Goal: Transaction & Acquisition: Purchase product/service

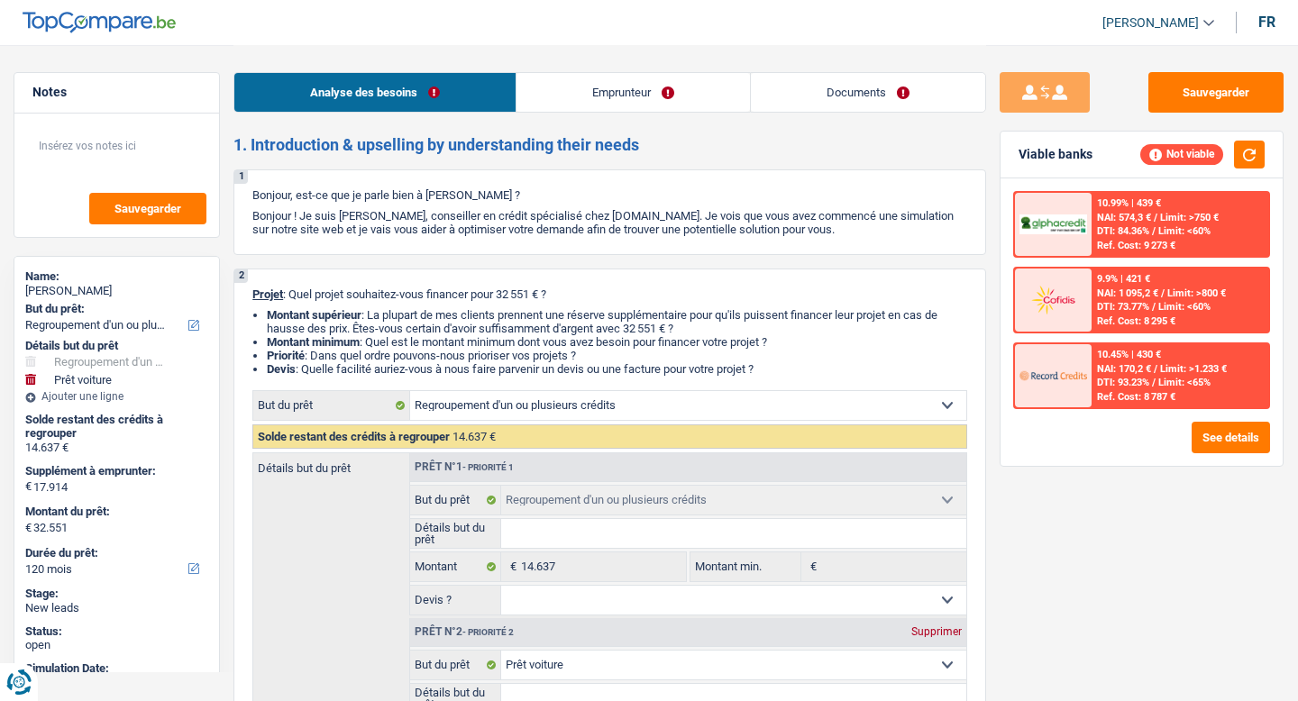
select select "refinancing"
select select "car"
select select "120"
select select "refinancing"
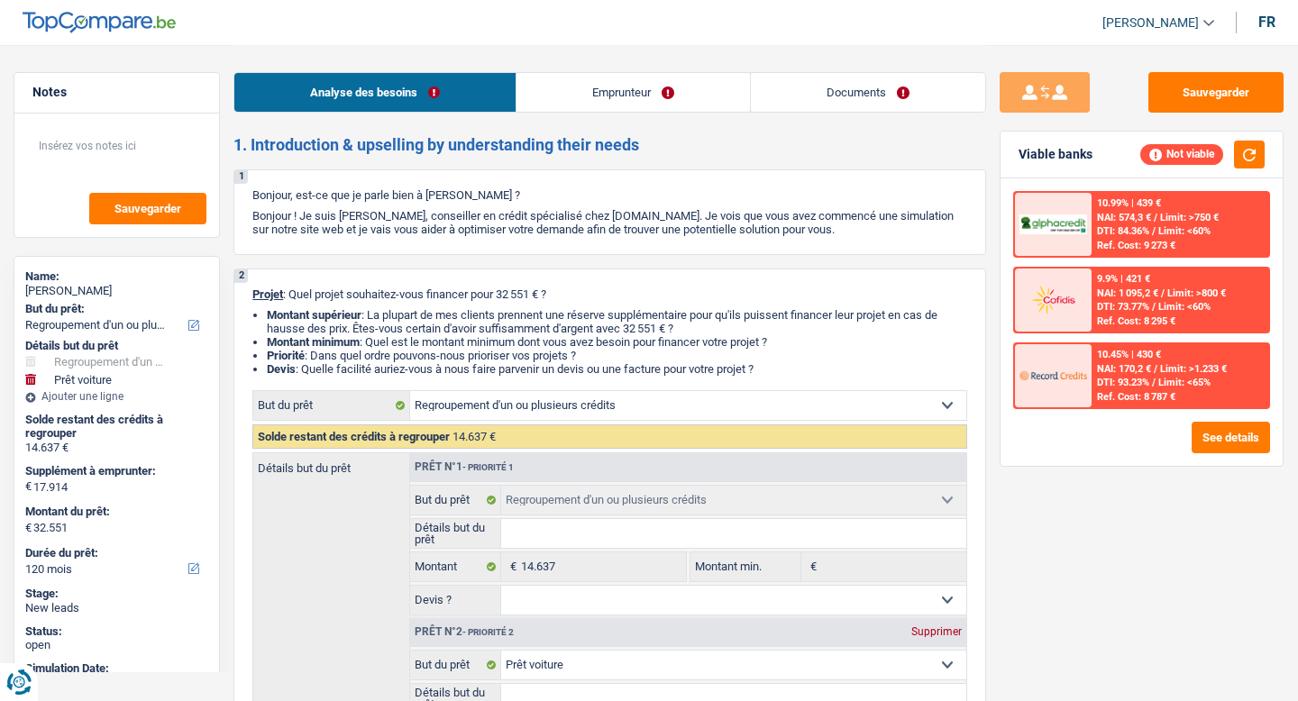
select select "refinancing"
select select "car"
select select "yes"
select select "120"
select select "mutuality"
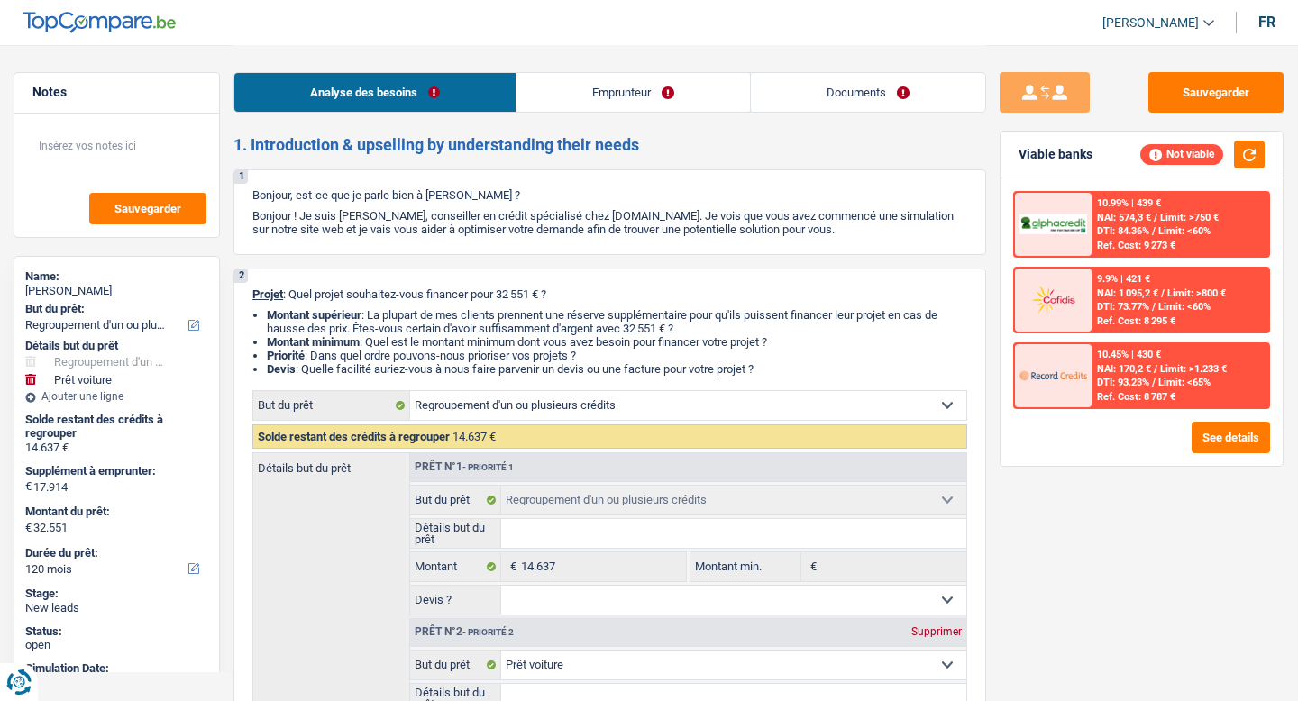
select select "familyAllowances"
select select "mutualityIndemnity"
select select "alimony"
select select "rentalIncome"
select select "ownerWithMortgage"
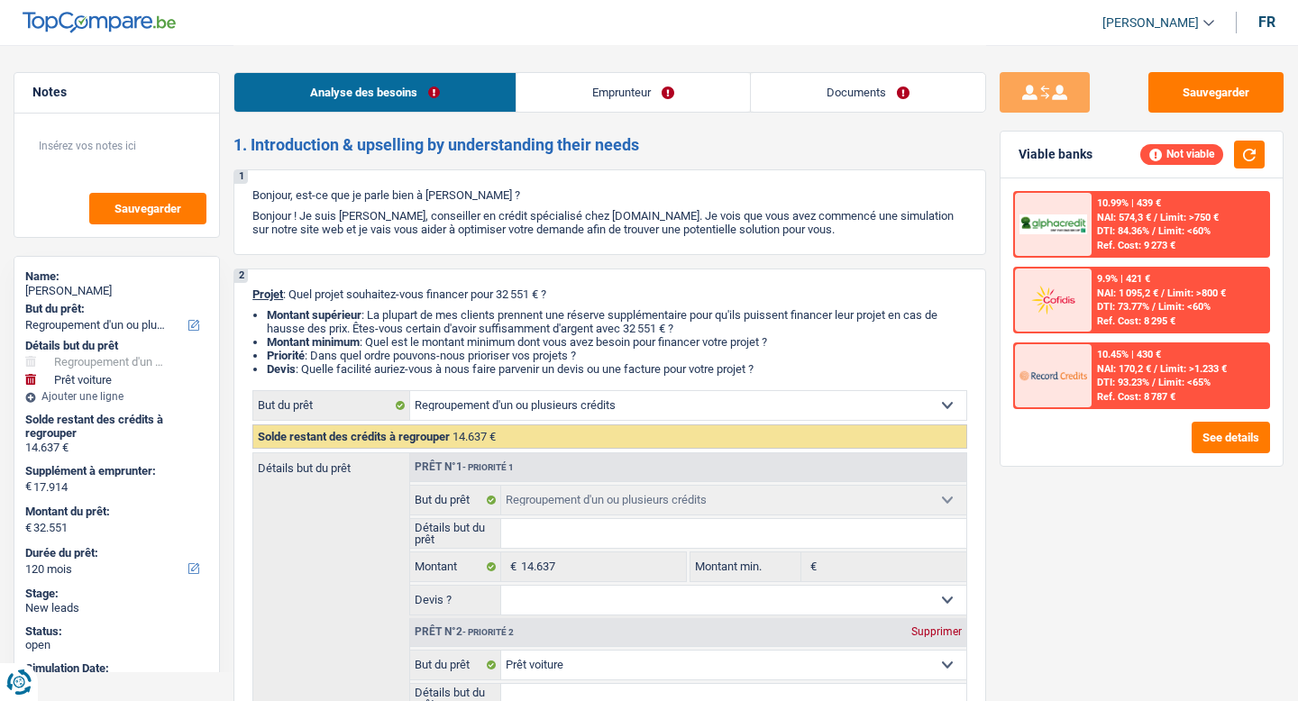
select select "mortgage"
select select "300"
select select "personalLoan"
select select "other"
select select "36"
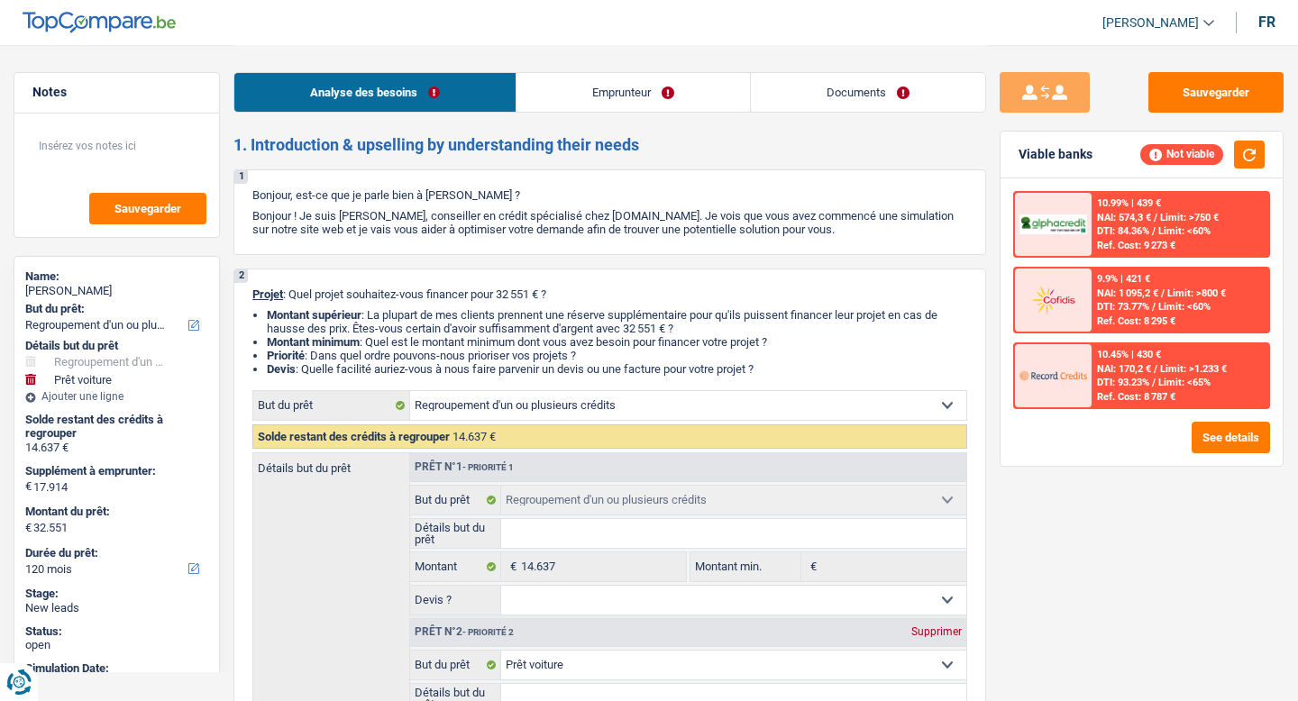
select select "refinancing"
select select "car"
select select "yes"
select select "120"
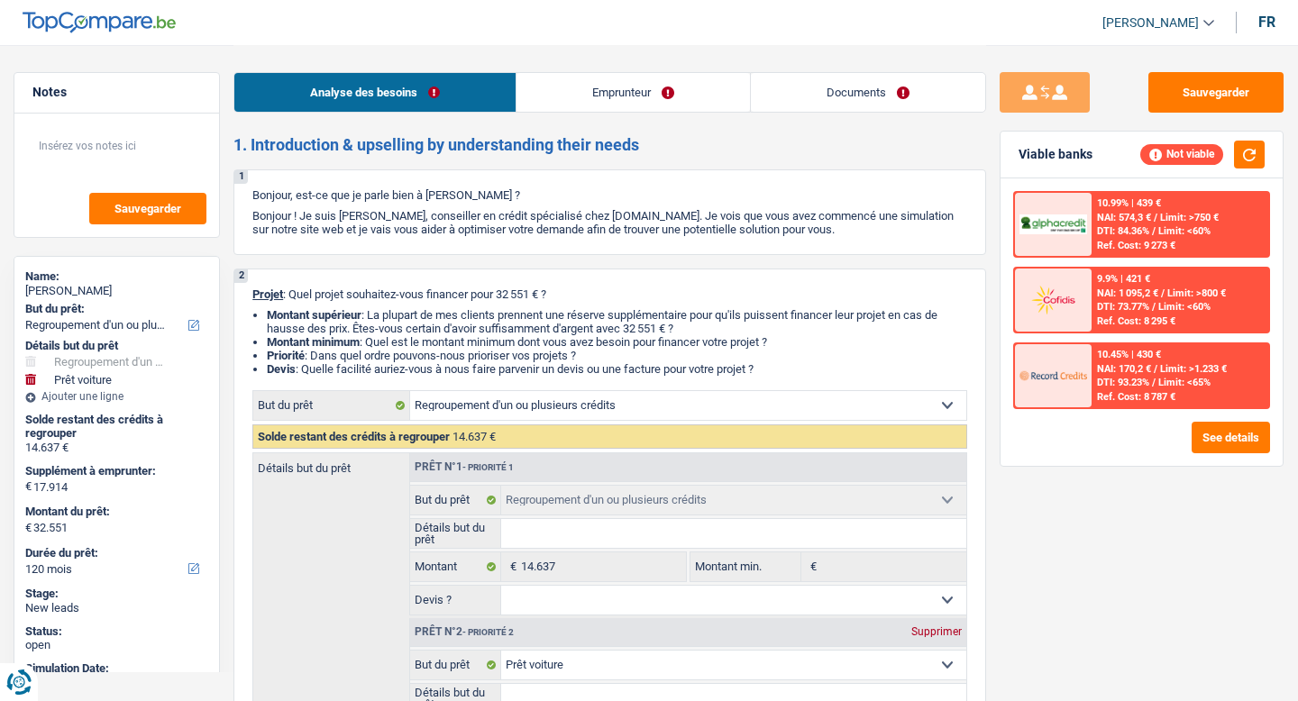
click at [899, 121] on div "Analyse des besoins Emprunteur Documents" at bounding box center [610, 83] width 753 height 77
click at [888, 108] on link "Documents" at bounding box center [868, 92] width 234 height 39
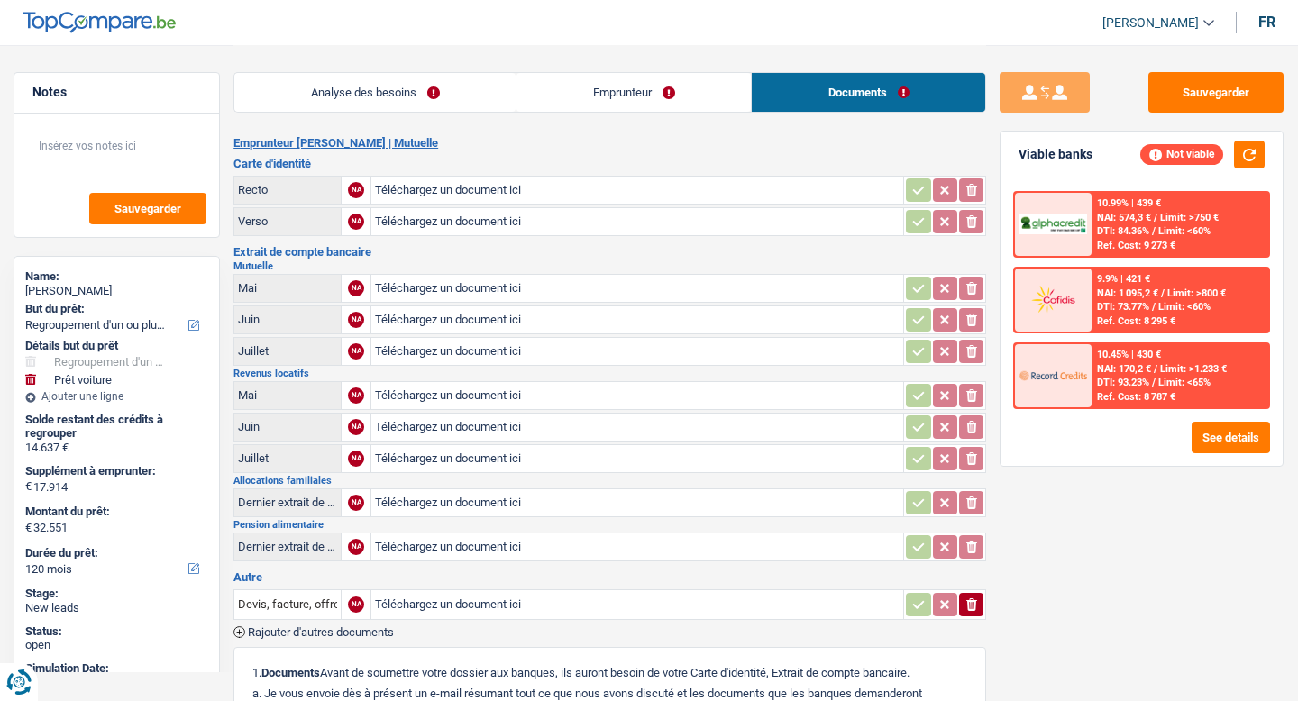
click at [664, 101] on link "Emprunteur" at bounding box center [634, 92] width 234 height 39
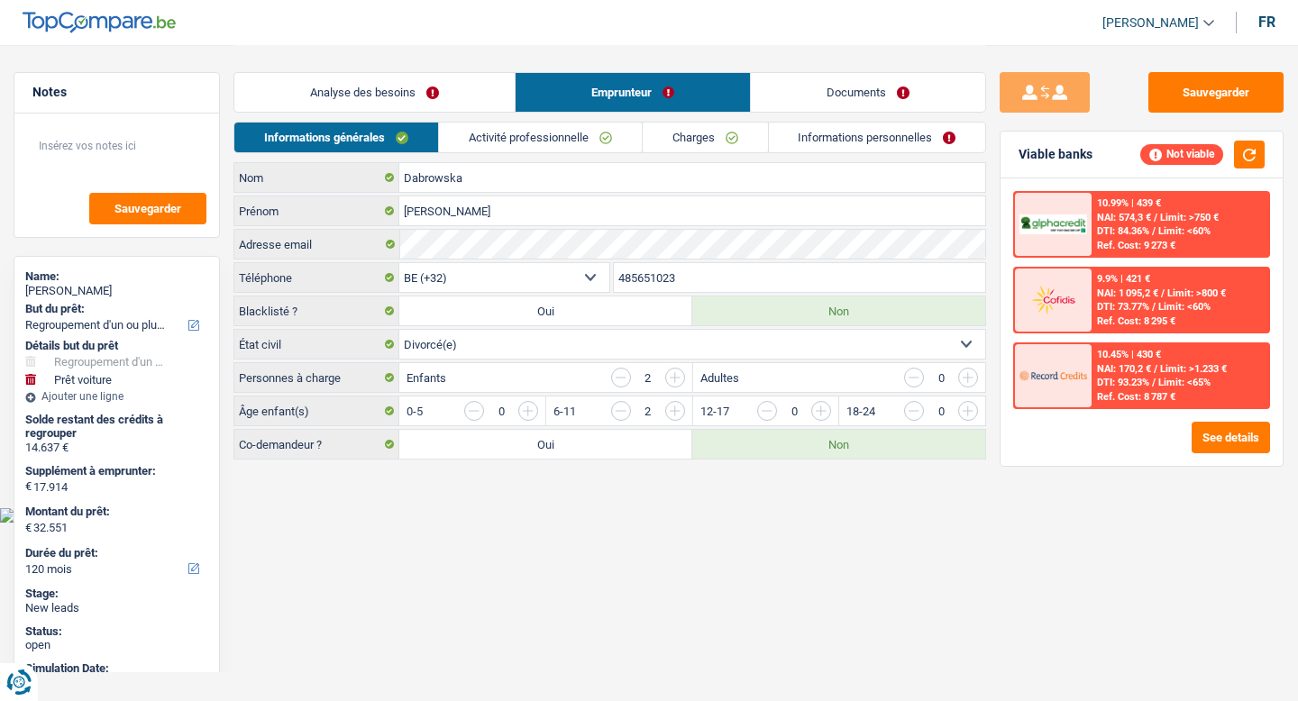
click at [449, 88] on link "Analyse des besoins" at bounding box center [374, 92] width 280 height 39
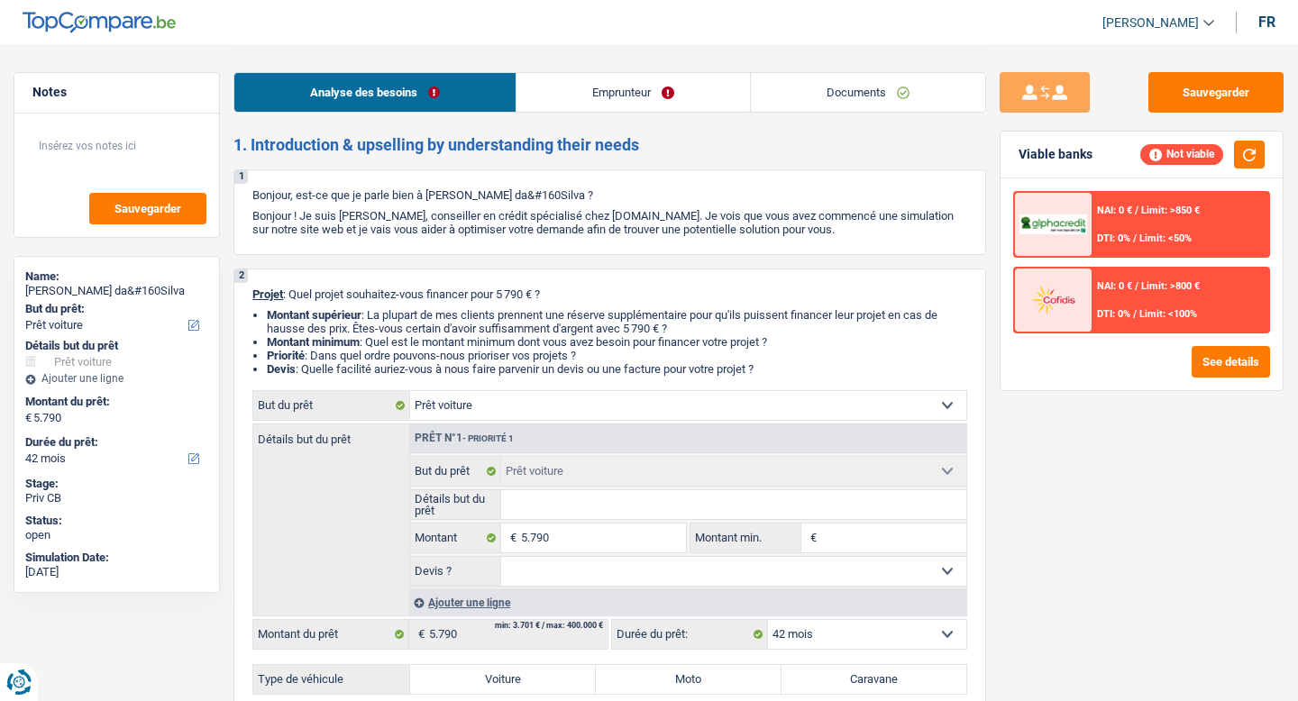
select select "car"
select select "42"
select select "car"
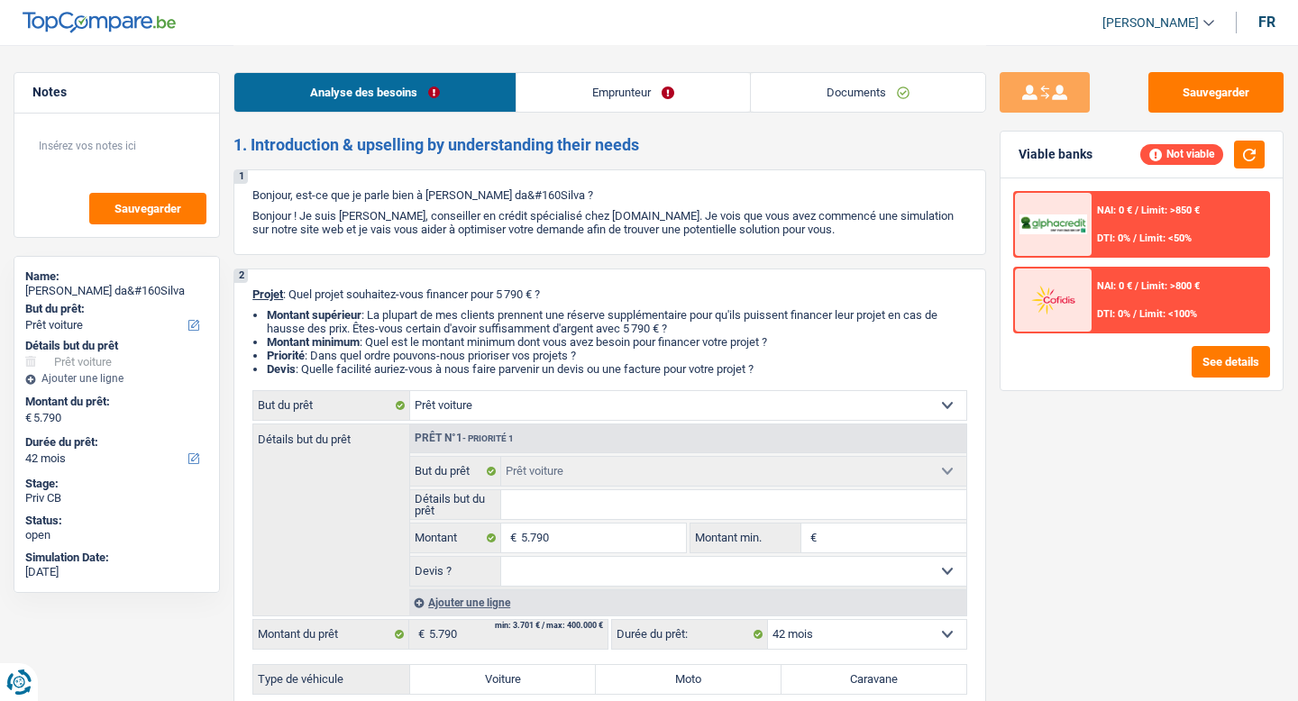
select select "42"
select select "car"
select select "42"
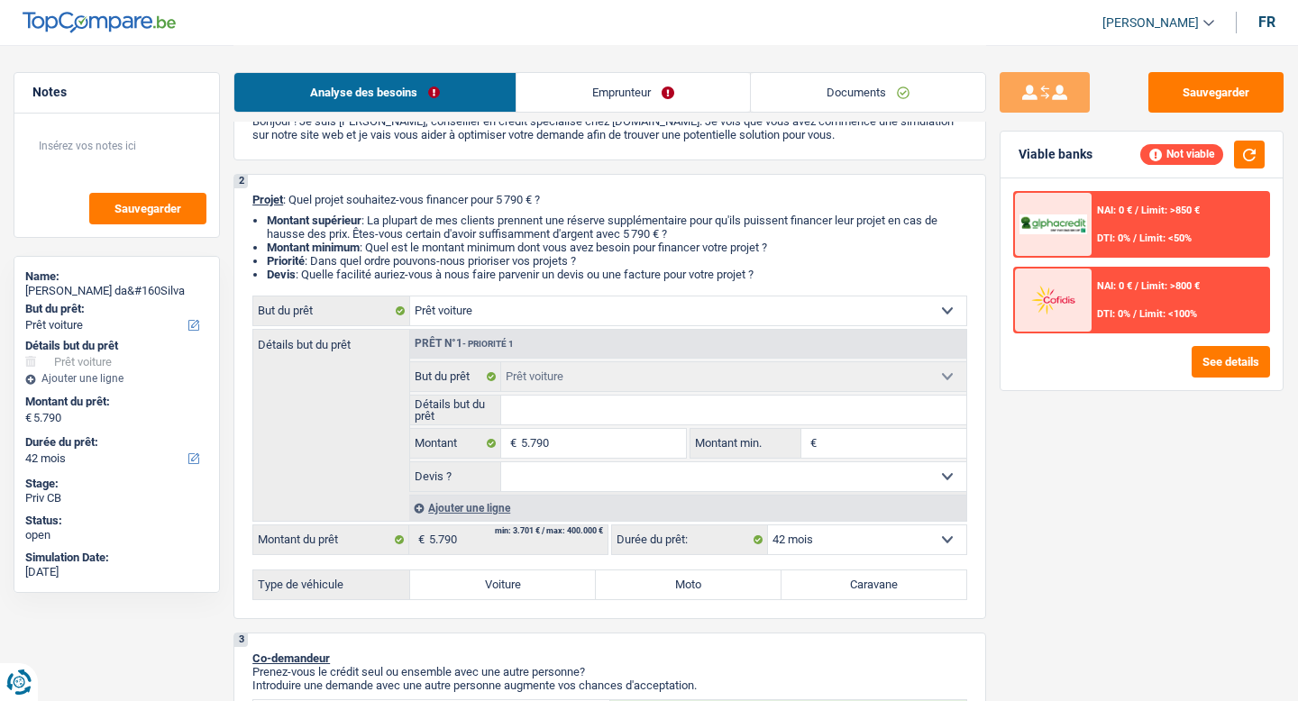
scroll to position [96, 0]
click at [597, 410] on input "Détails but du prêt" at bounding box center [734, 408] width 466 height 29
type input "C"
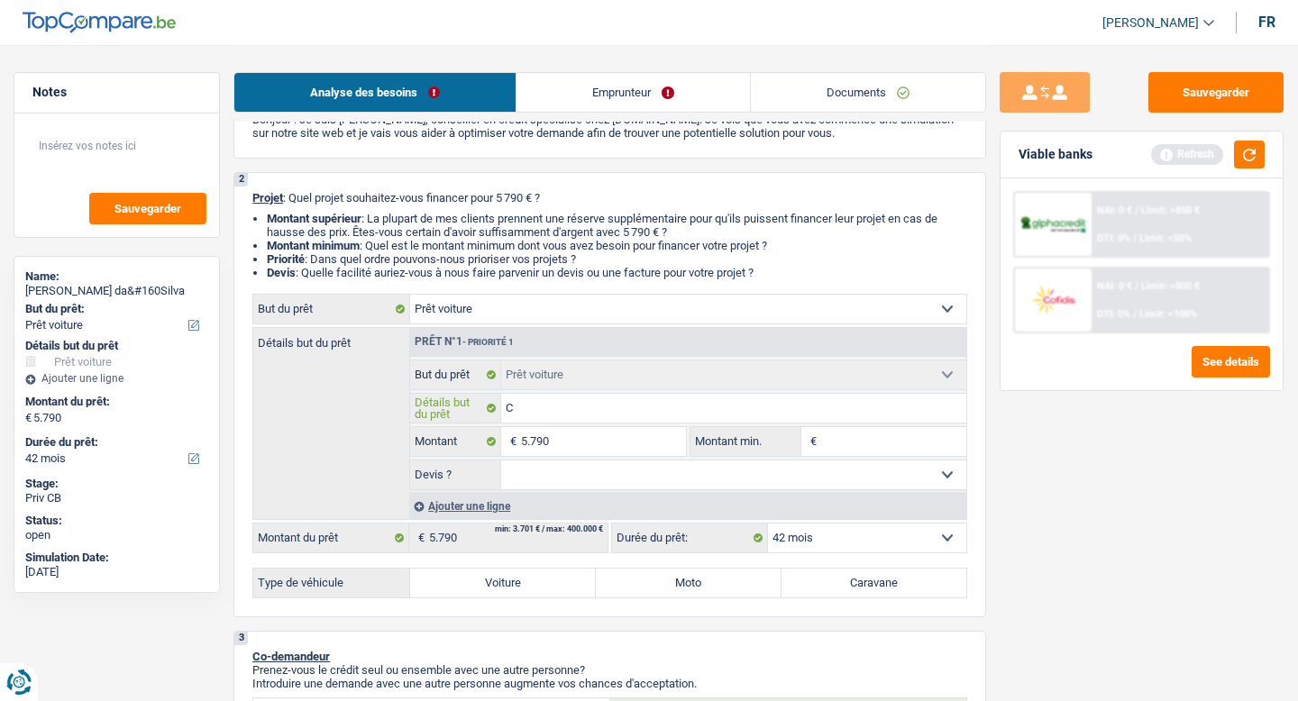
type input "Ci"
type input "Cit"
type input "Citr"
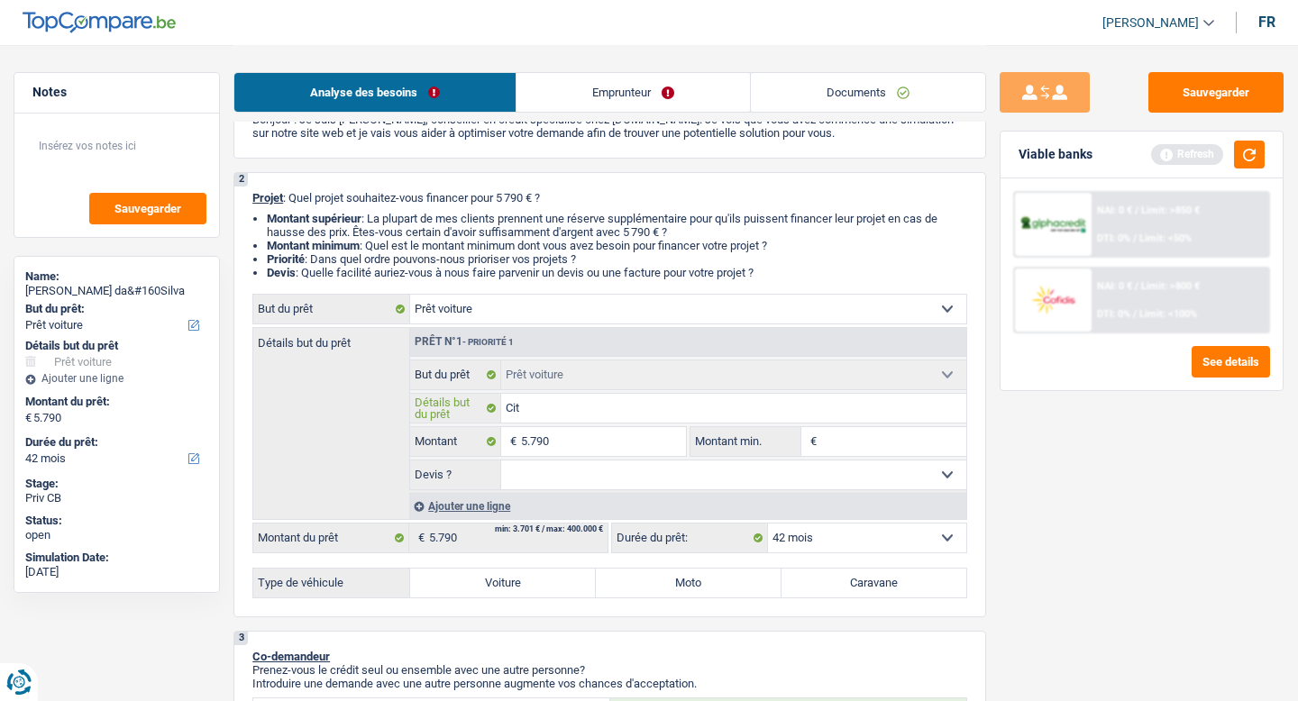
type input "Citr"
type input "Citro"
type input "Citroe"
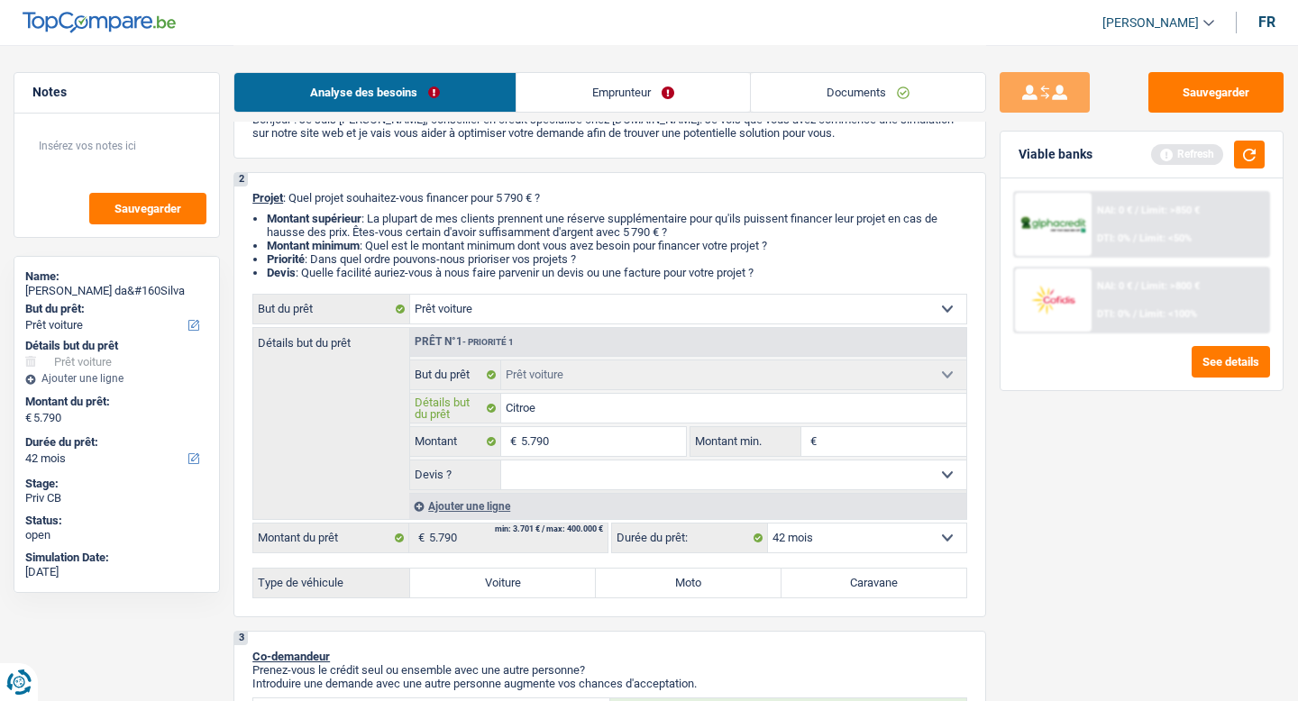
type input "Citroen"
type input "Citroen c"
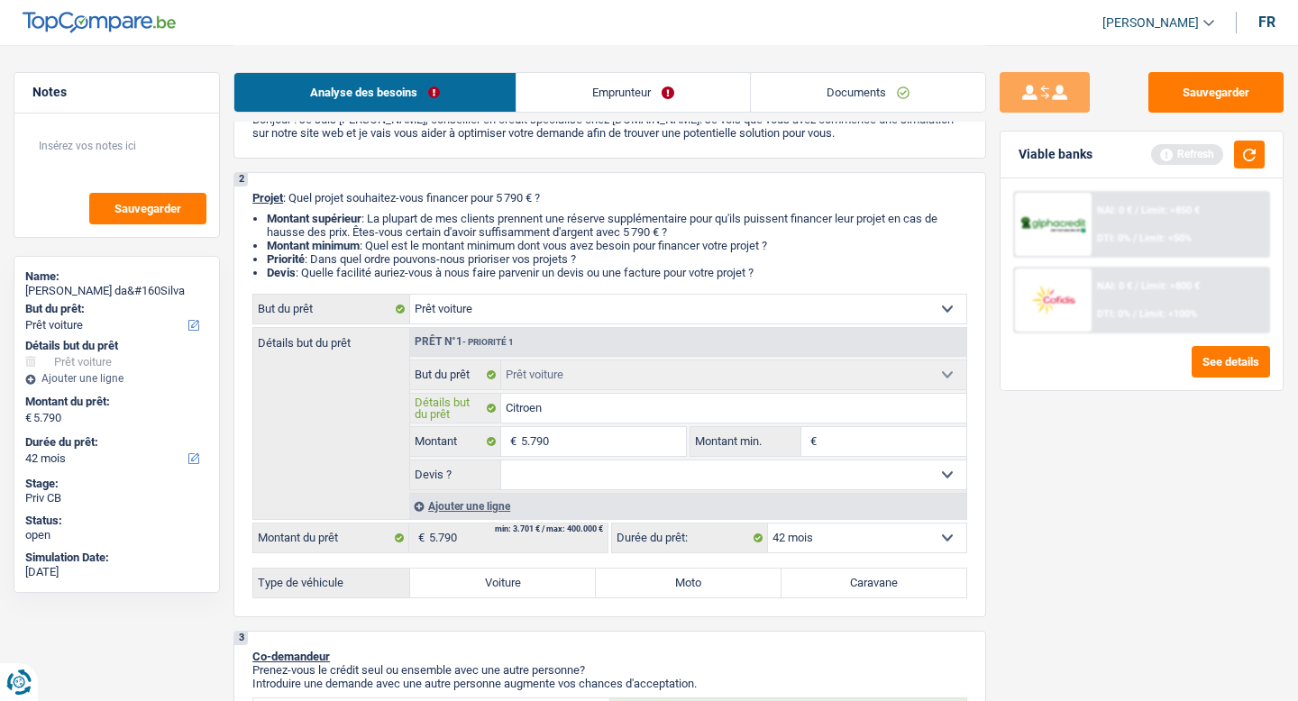
type input "Citroen c"
type input "Citroen c3"
click at [626, 448] on input "5.790" at bounding box center [603, 441] width 165 height 29
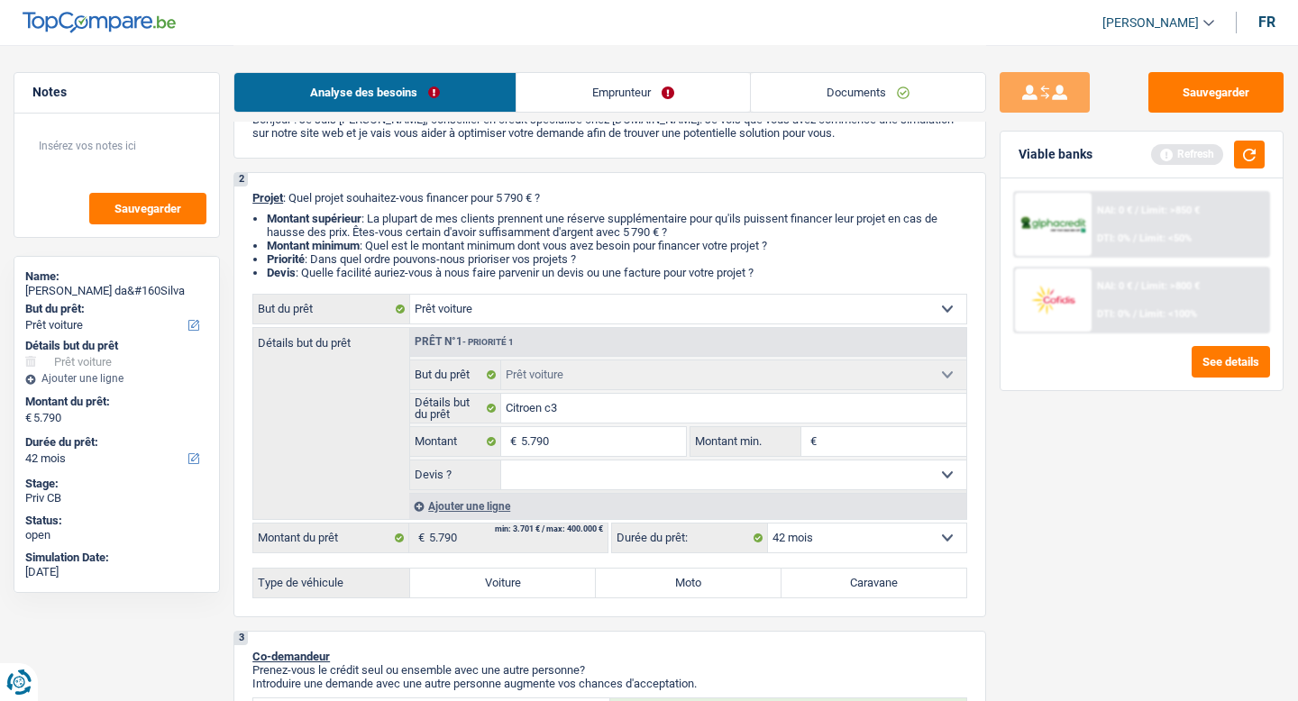
click at [641, 478] on select "Oui Non Non répondu Sélectionner une option" at bounding box center [734, 475] width 466 height 29
click at [588, 445] on input "5.790" at bounding box center [603, 441] width 165 height 29
type input "6"
type input "60"
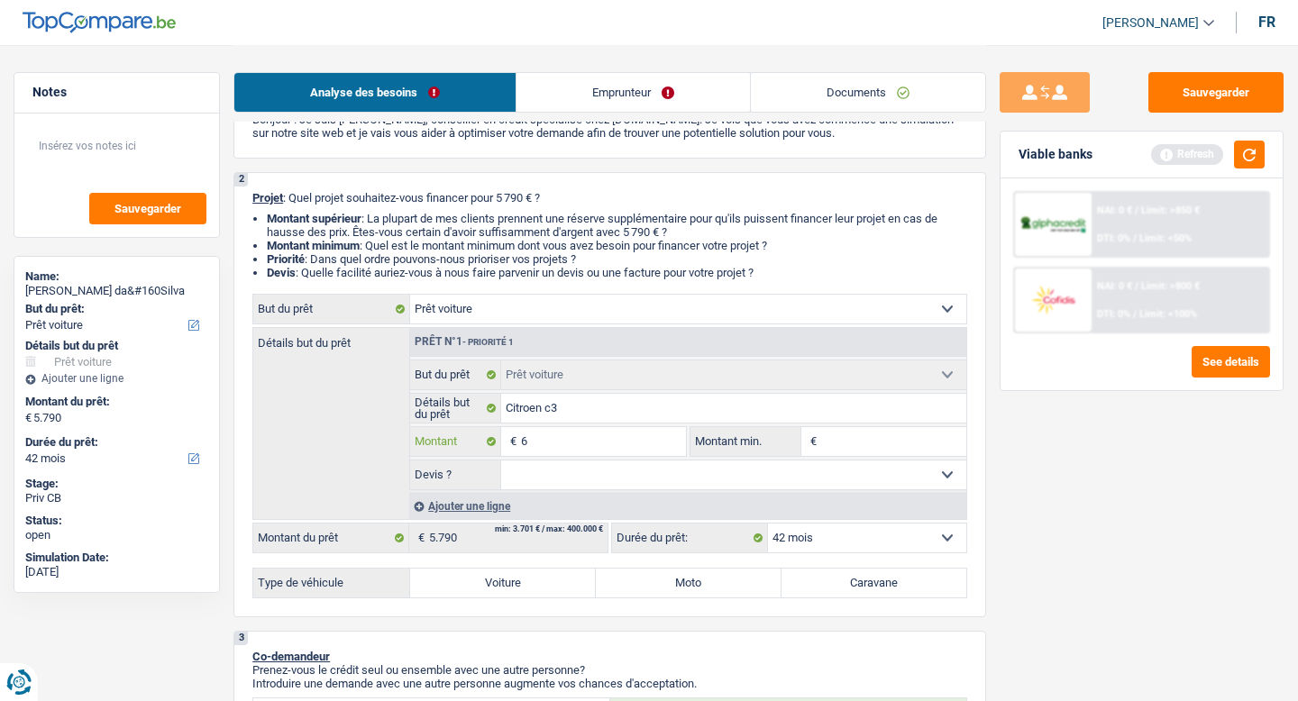
type input "60"
type input "600"
type input "6.000"
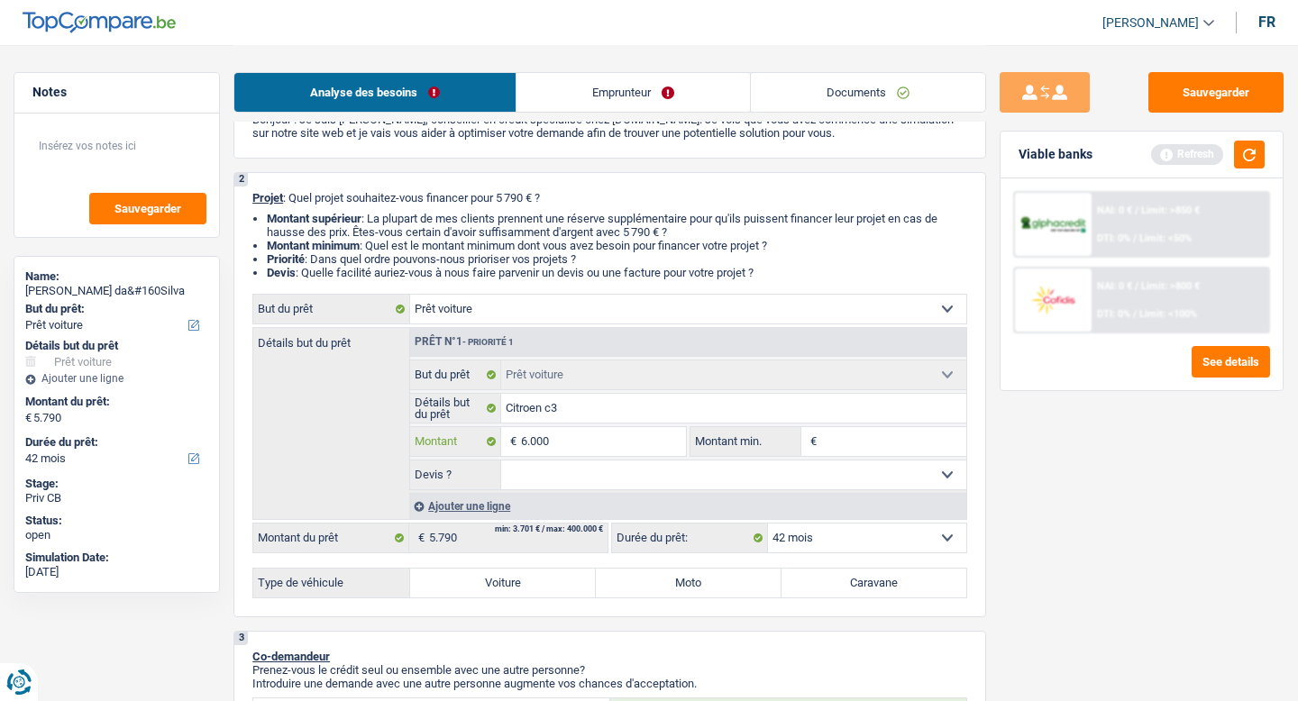
type input "6.000"
click at [645, 482] on select "Oui Non Non répondu Sélectionner une option" at bounding box center [734, 475] width 466 height 29
type input "6.000"
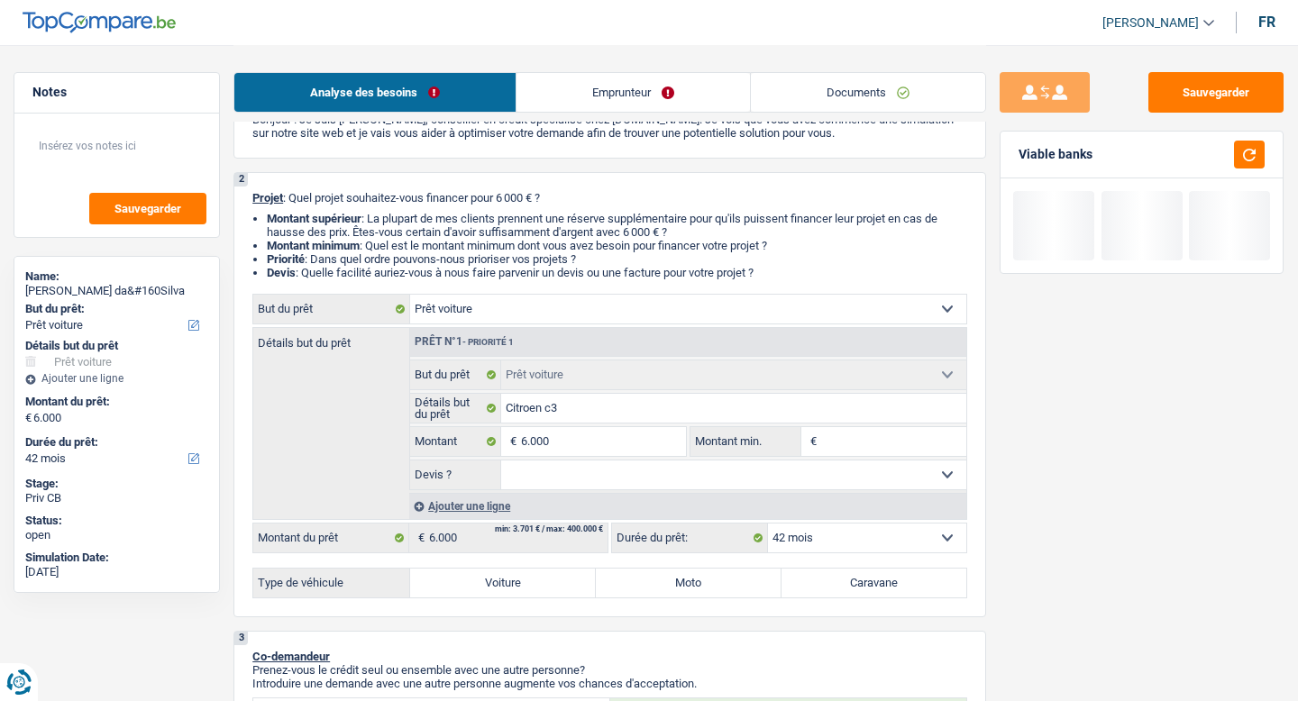
click at [503, 572] on label "Voiture" at bounding box center [503, 583] width 186 height 29
click at [503, 572] on input "Voiture" at bounding box center [503, 583] width 186 height 29
radio input "true"
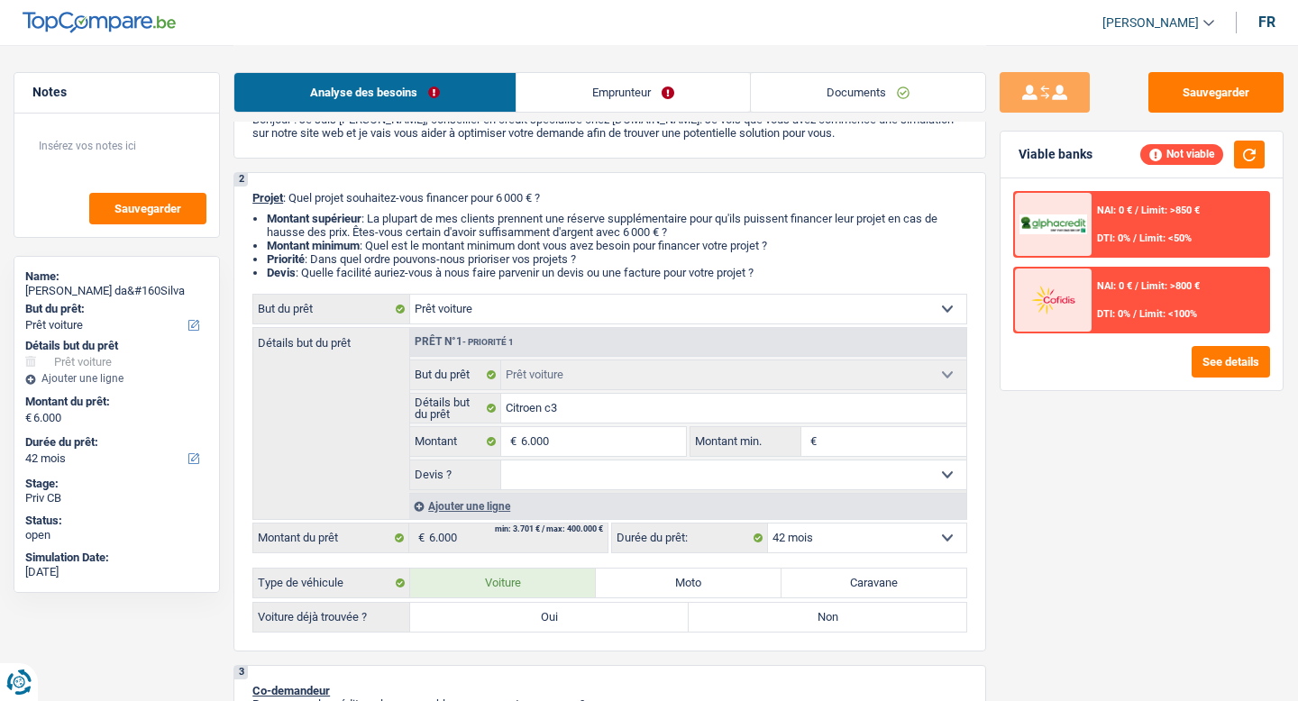
click at [764, 620] on label "Non" at bounding box center [828, 617] width 279 height 29
click at [764, 620] on input "Non" at bounding box center [828, 617] width 279 height 29
radio input "true"
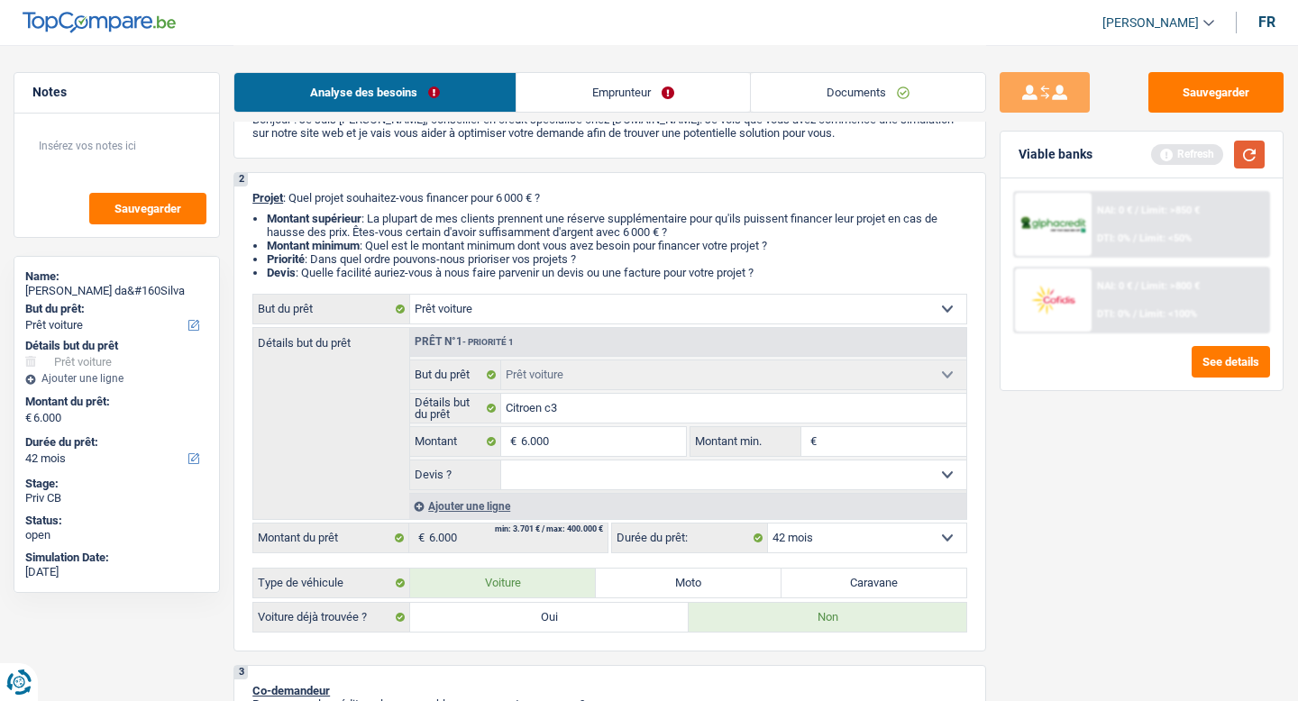
click at [1253, 158] on button "button" at bounding box center [1249, 155] width 31 height 28
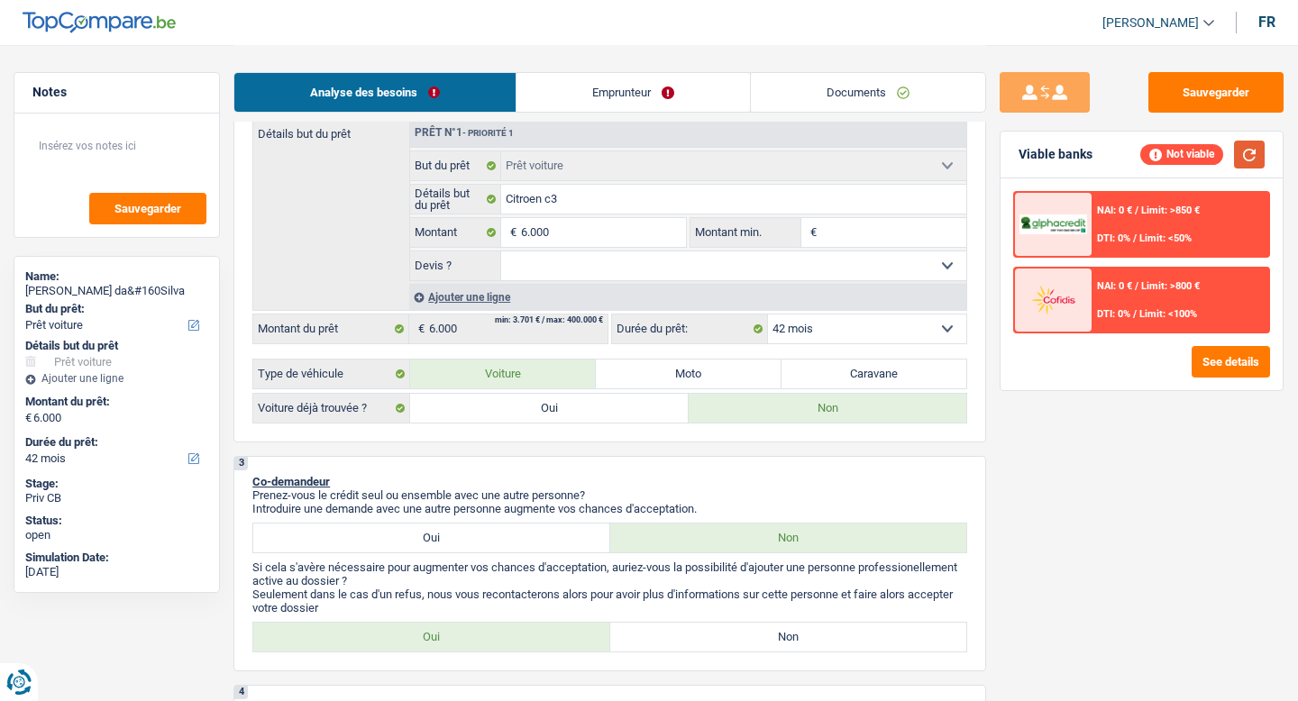
scroll to position [312, 0]
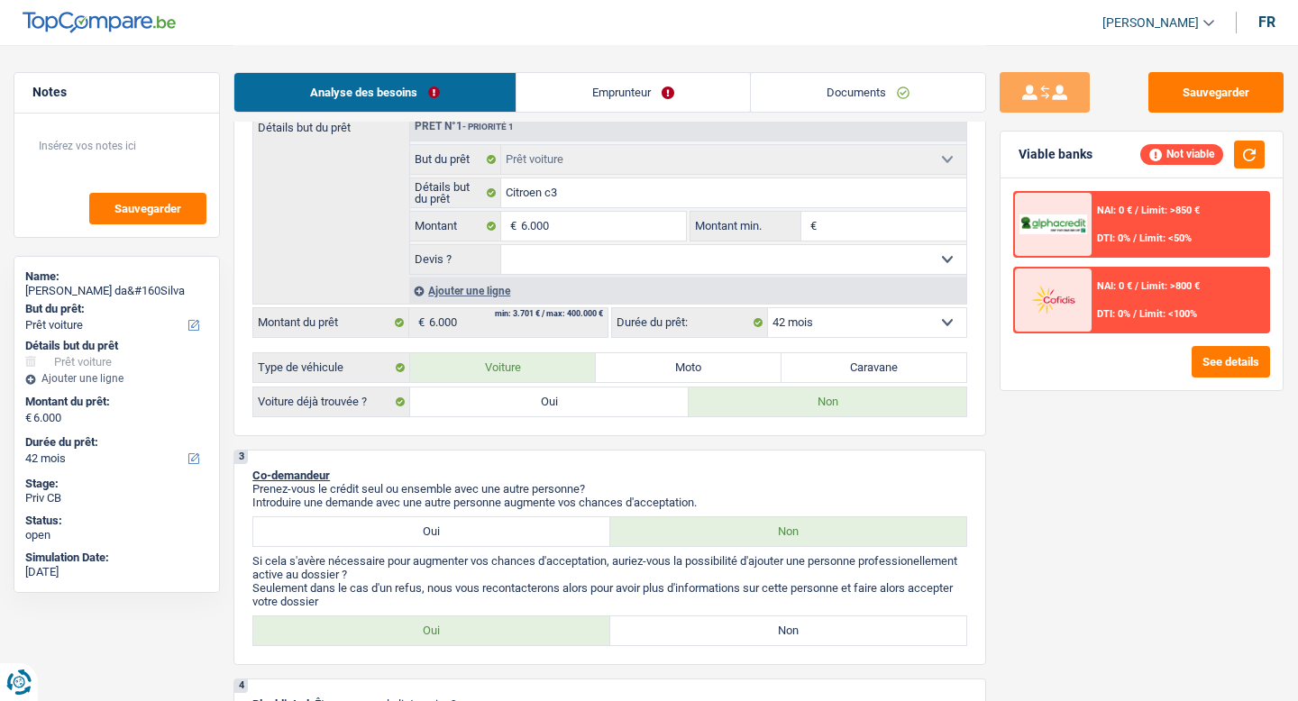
click at [529, 399] on label "Oui" at bounding box center [549, 402] width 279 height 29
click at [529, 399] on input "Oui" at bounding box center [549, 402] width 279 height 29
radio input "true"
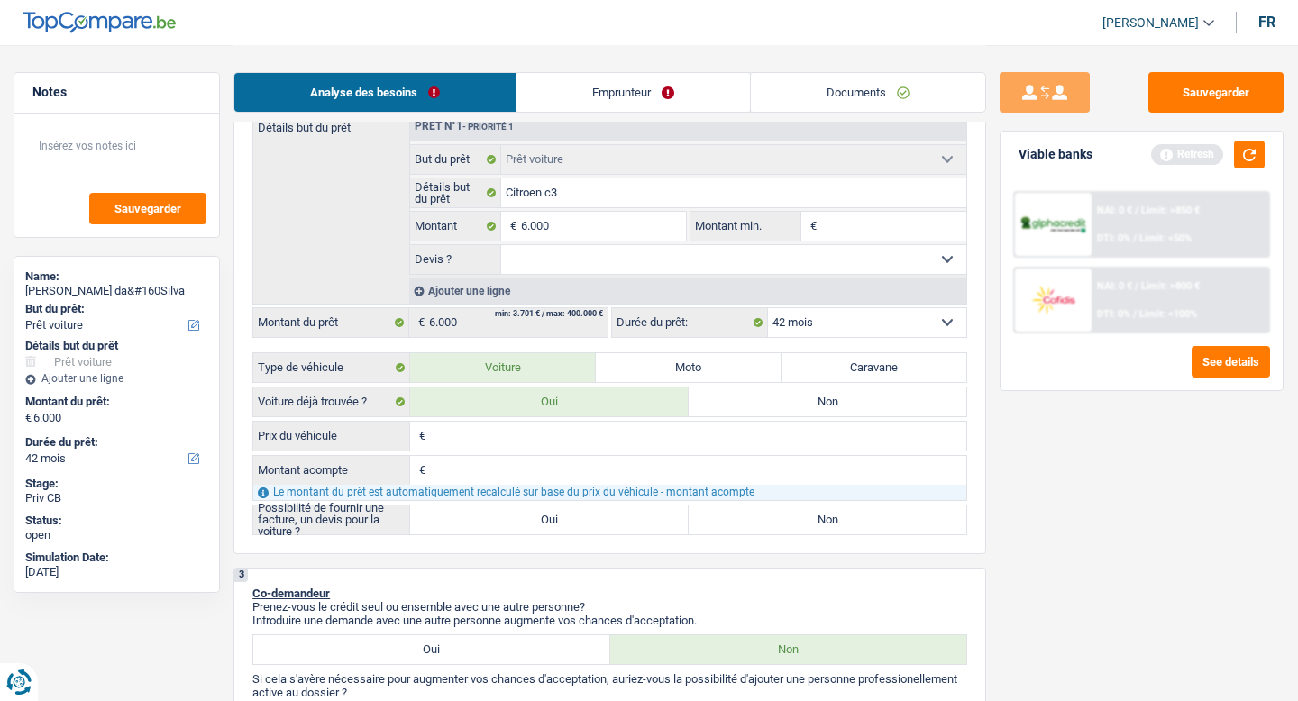
click at [532, 440] on input "Prix du véhicule" at bounding box center [698, 436] width 536 height 29
type input "7"
type input "70"
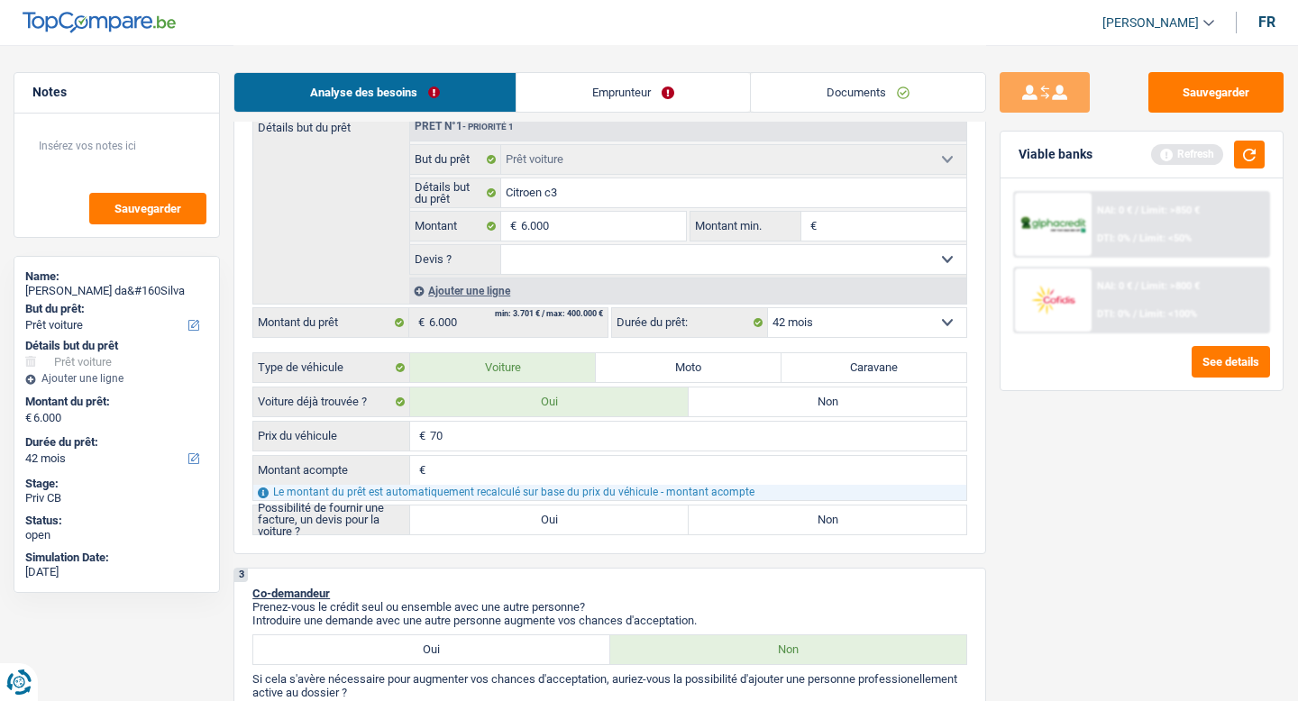
type input "700"
type input "7.000"
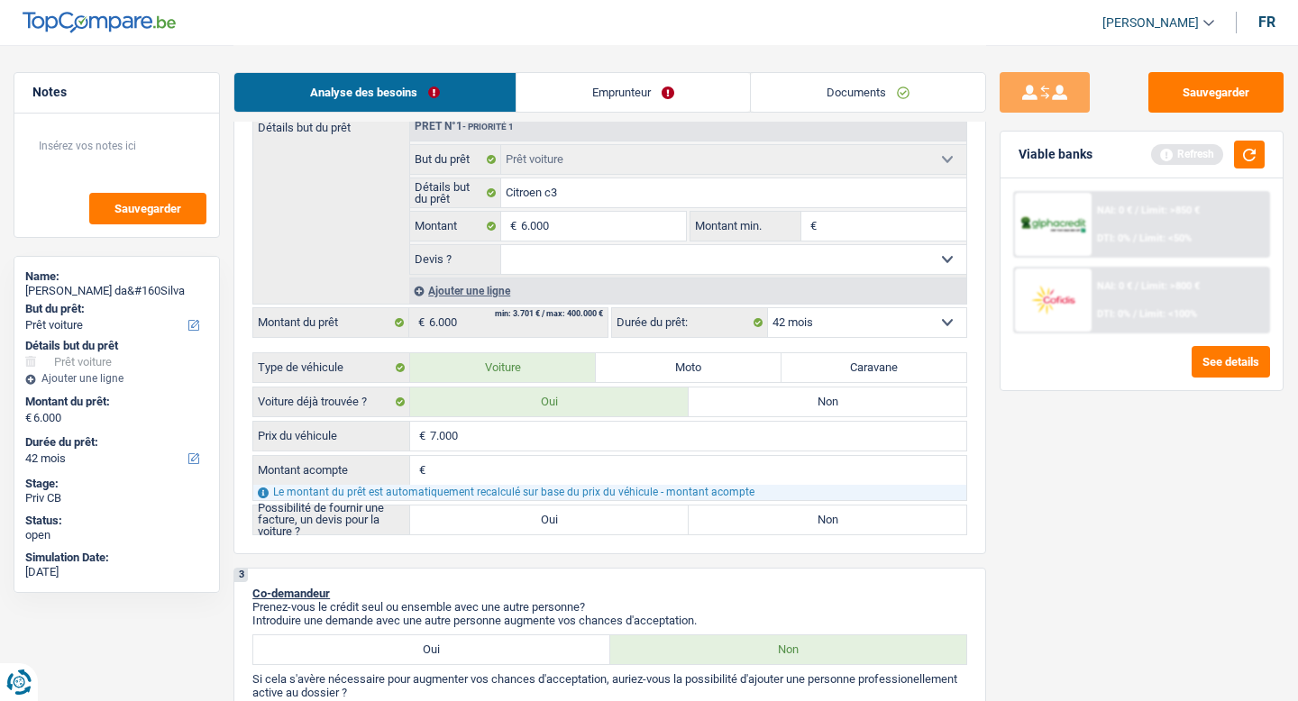
click at [526, 474] on input "Montant acompte" at bounding box center [698, 470] width 536 height 29
type input "1"
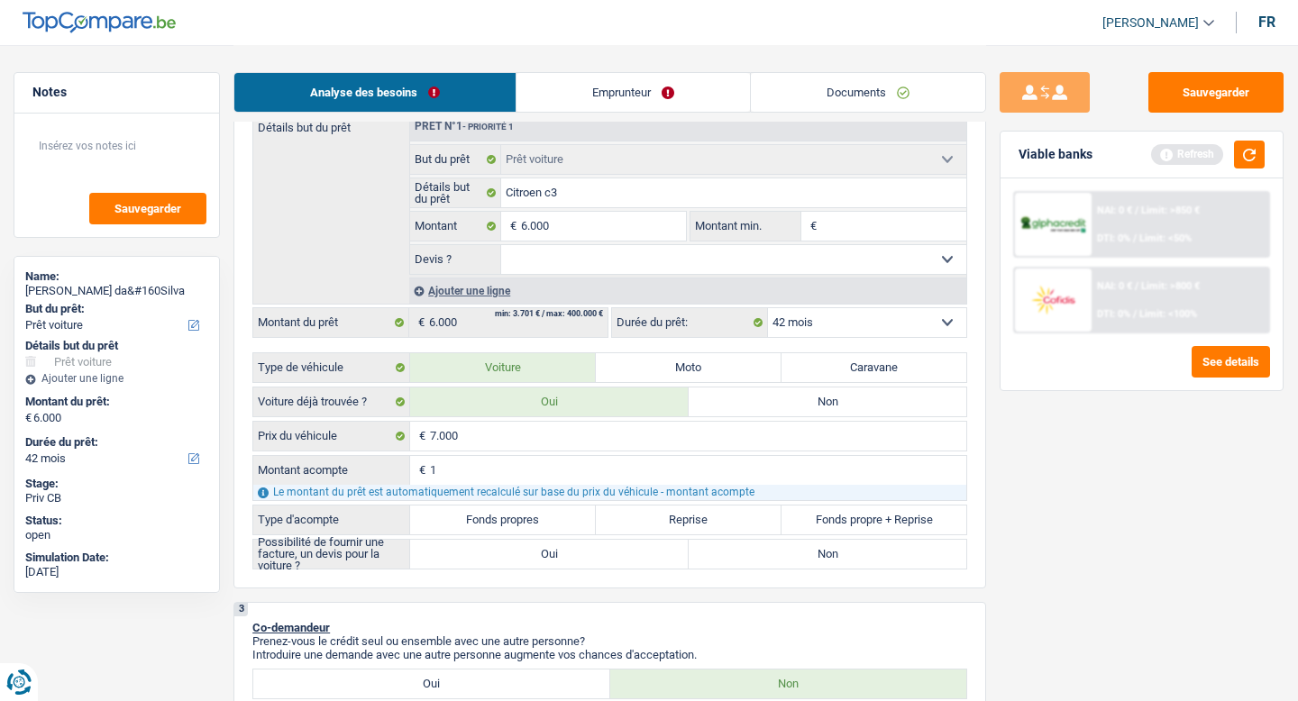
type input "1"
click at [485, 518] on label "Fonds propres" at bounding box center [503, 520] width 186 height 29
click at [485, 518] on input "Fonds propres" at bounding box center [503, 520] width 186 height 29
radio input "true"
type input "6.999"
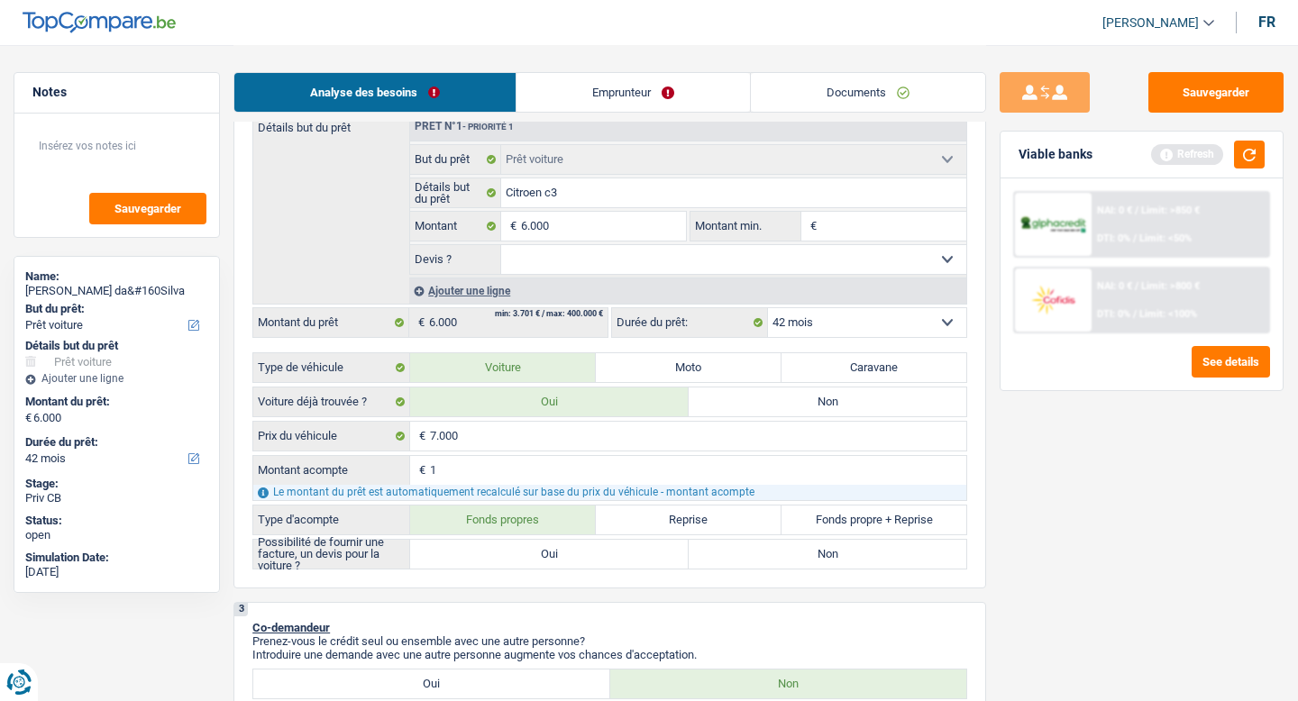
type input "6.999"
radio input "true"
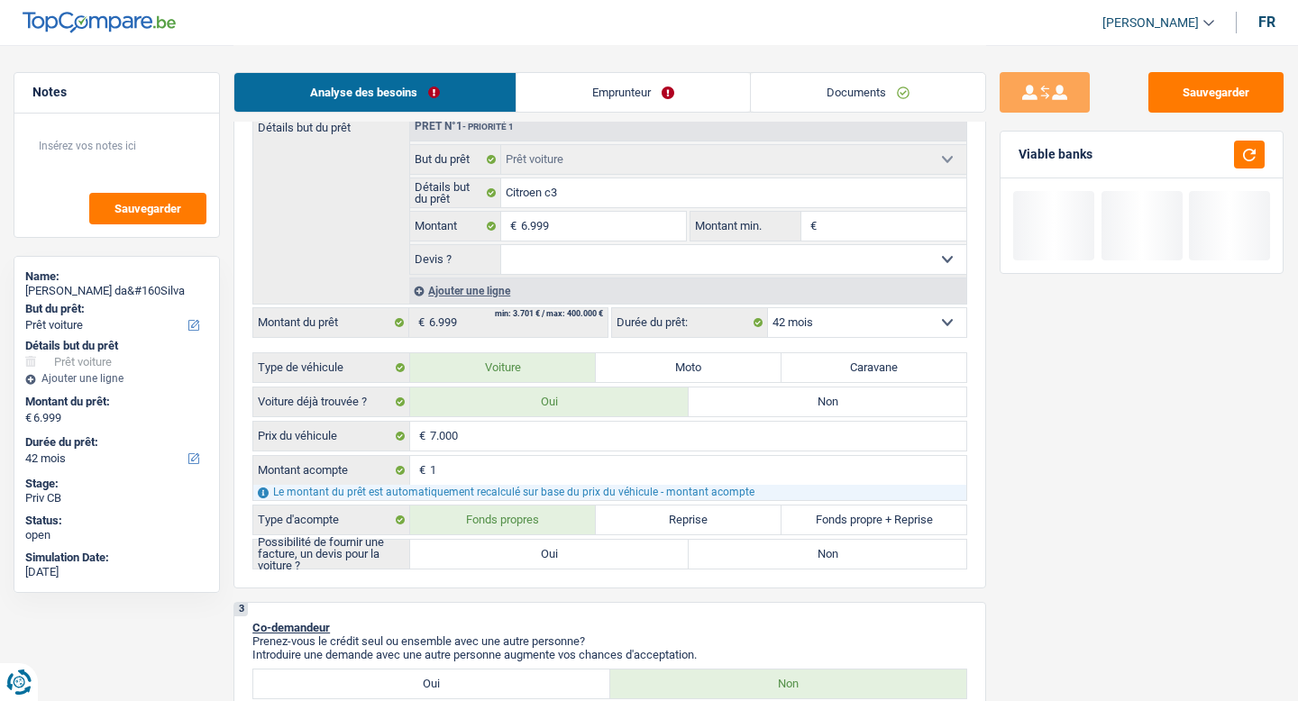
click at [720, 556] on label "Non" at bounding box center [828, 554] width 279 height 29
click at [720, 556] on input "Non" at bounding box center [828, 554] width 279 height 29
radio input "true"
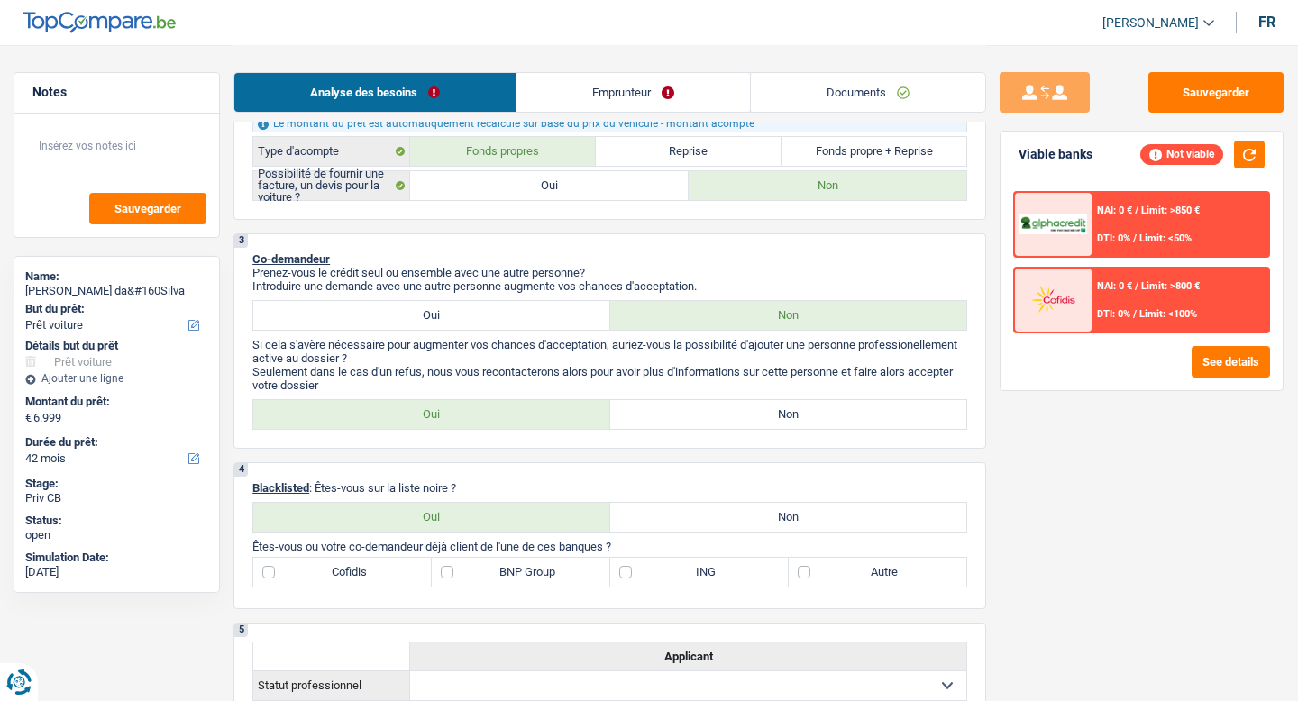
scroll to position [671, 0]
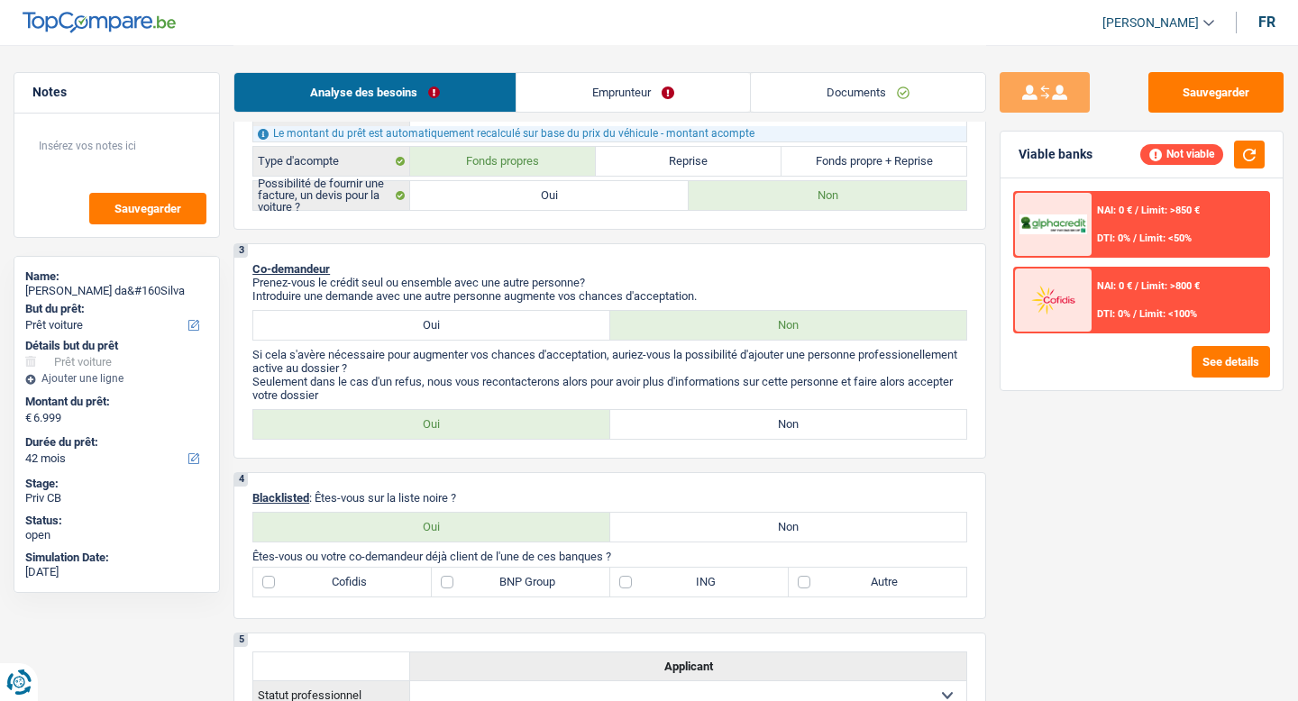
click at [700, 427] on label "Non" at bounding box center [788, 424] width 357 height 29
click at [700, 427] on input "Non" at bounding box center [788, 424] width 357 height 29
radio input "true"
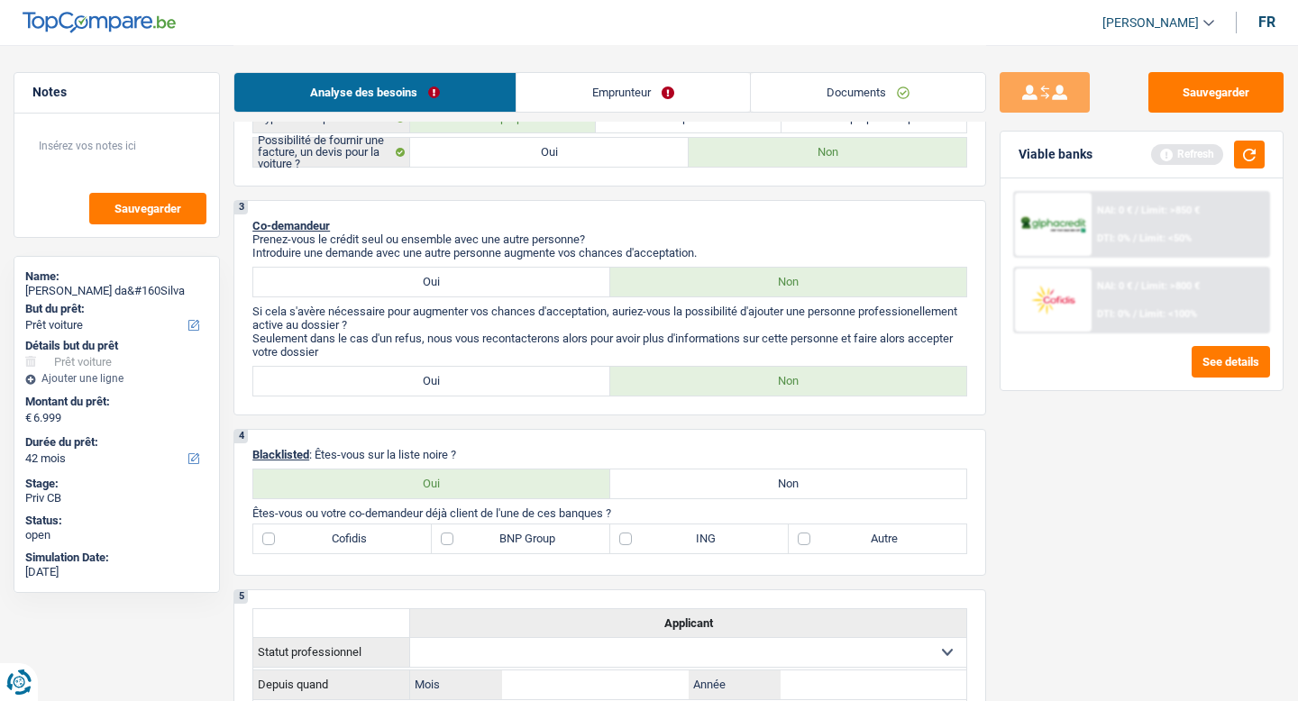
scroll to position [741, 0]
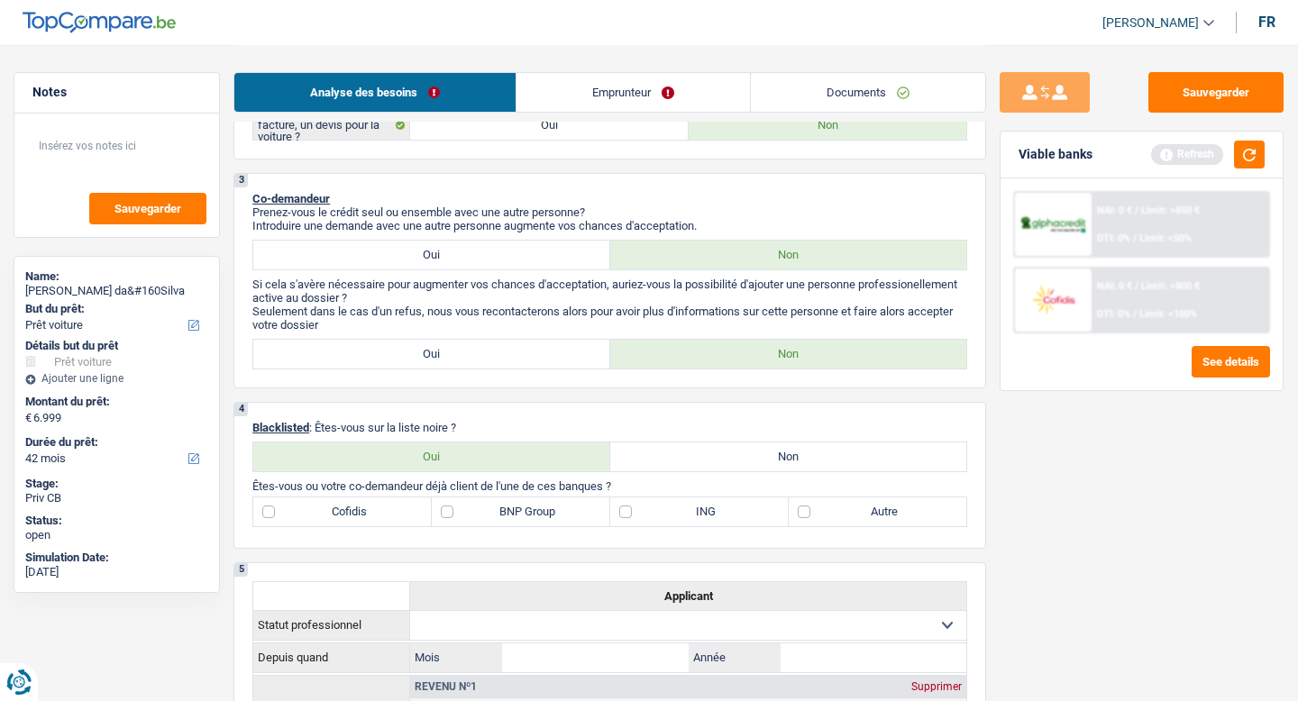
click at [746, 454] on label "Non" at bounding box center [788, 457] width 357 height 29
click at [746, 454] on input "Non" at bounding box center [788, 457] width 357 height 29
radio input "true"
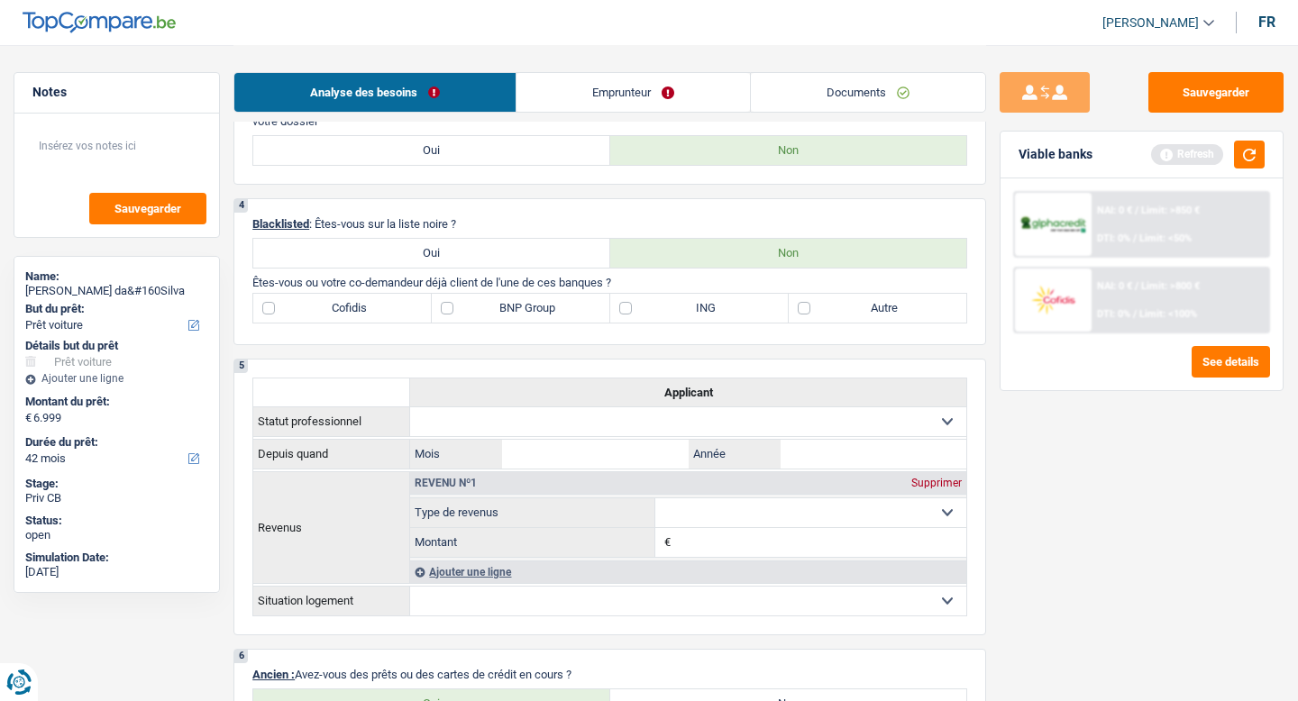
scroll to position [949, 0]
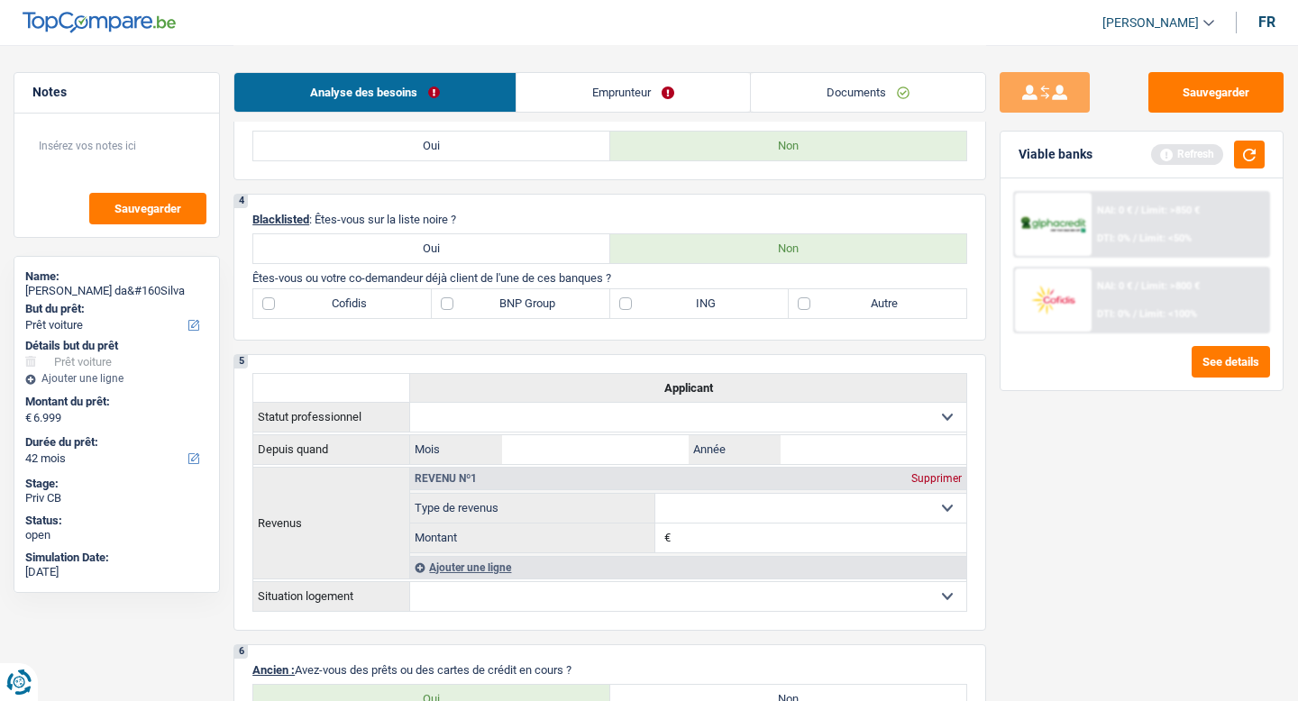
click at [813, 301] on label "Autre" at bounding box center [878, 303] width 179 height 29
click at [813, 301] on input "Autre" at bounding box center [878, 303] width 179 height 29
checkbox input "true"
click at [839, 424] on select "Ouvrier Employé privé Employé public Invalide Indépendant Pensionné Chômeur Mut…" at bounding box center [688, 417] width 556 height 29
select select "worker"
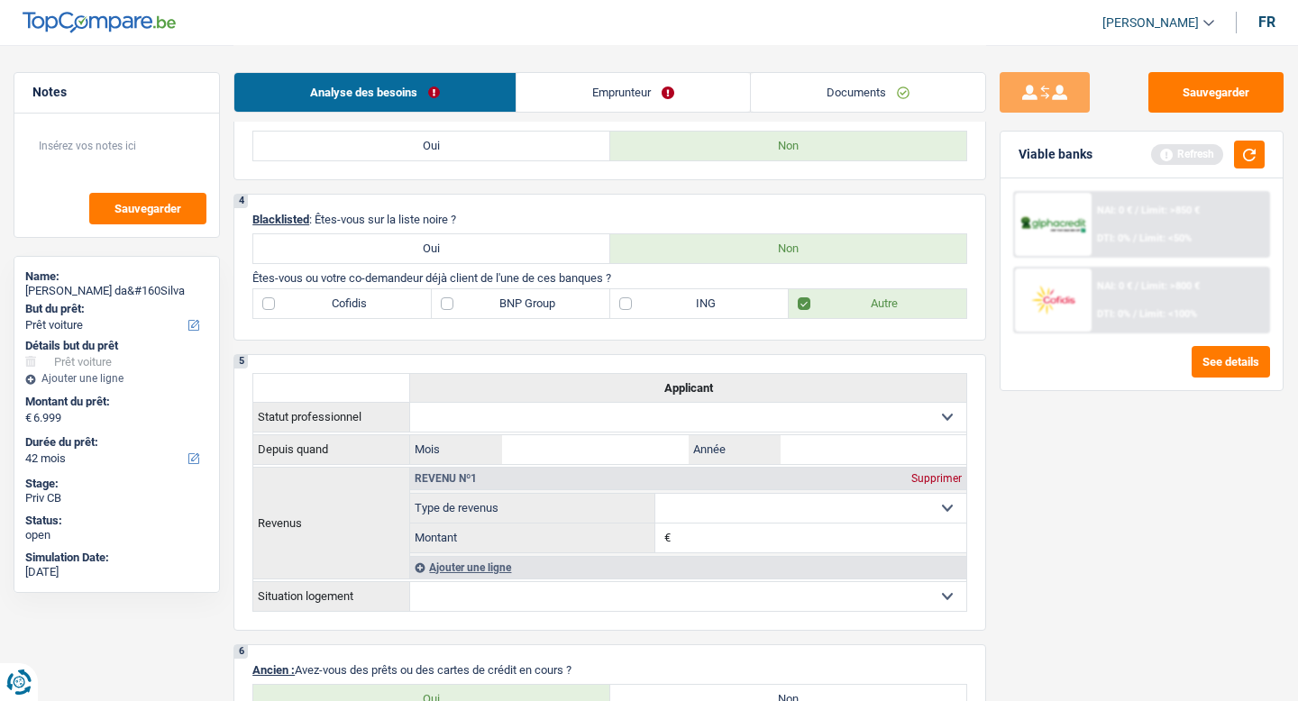
select select "netSalary"
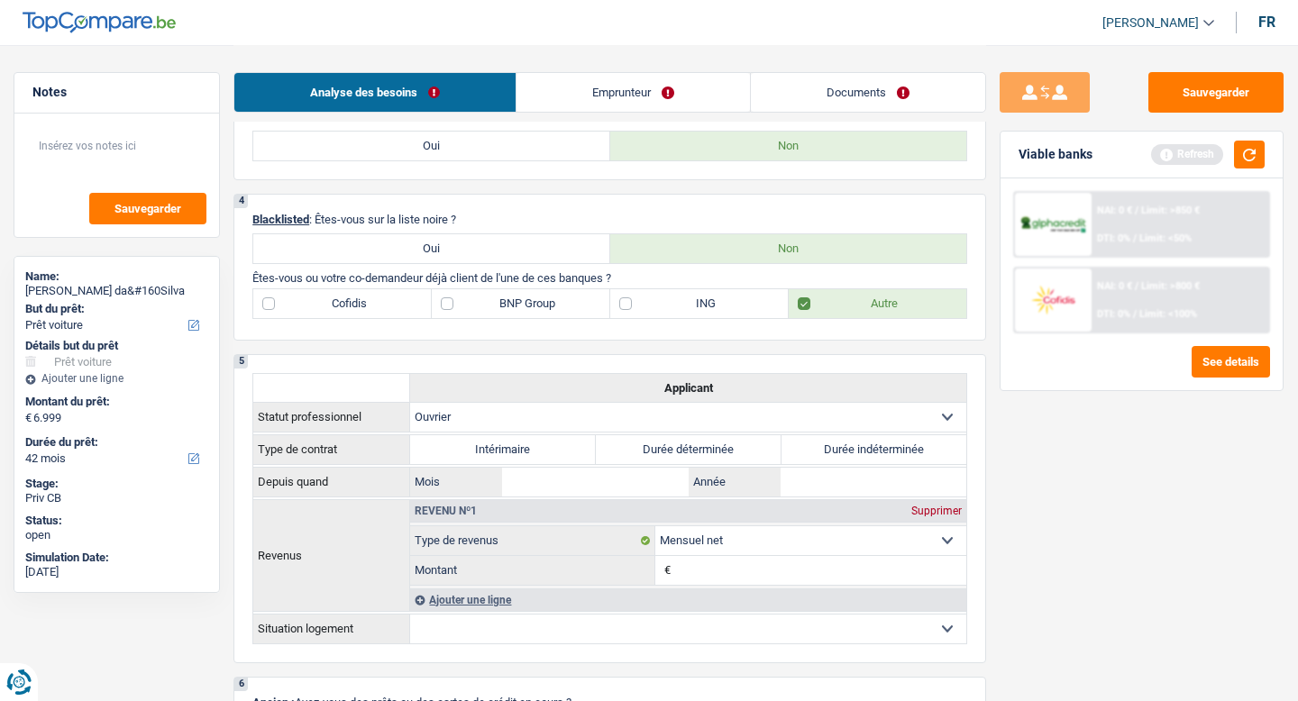
click at [844, 463] on label "Durée indéterminée" at bounding box center [875, 450] width 186 height 29
click at [844, 463] on input "Durée indéterminée" at bounding box center [875, 450] width 186 height 29
radio input "true"
click at [807, 487] on input "Année" at bounding box center [874, 482] width 187 height 29
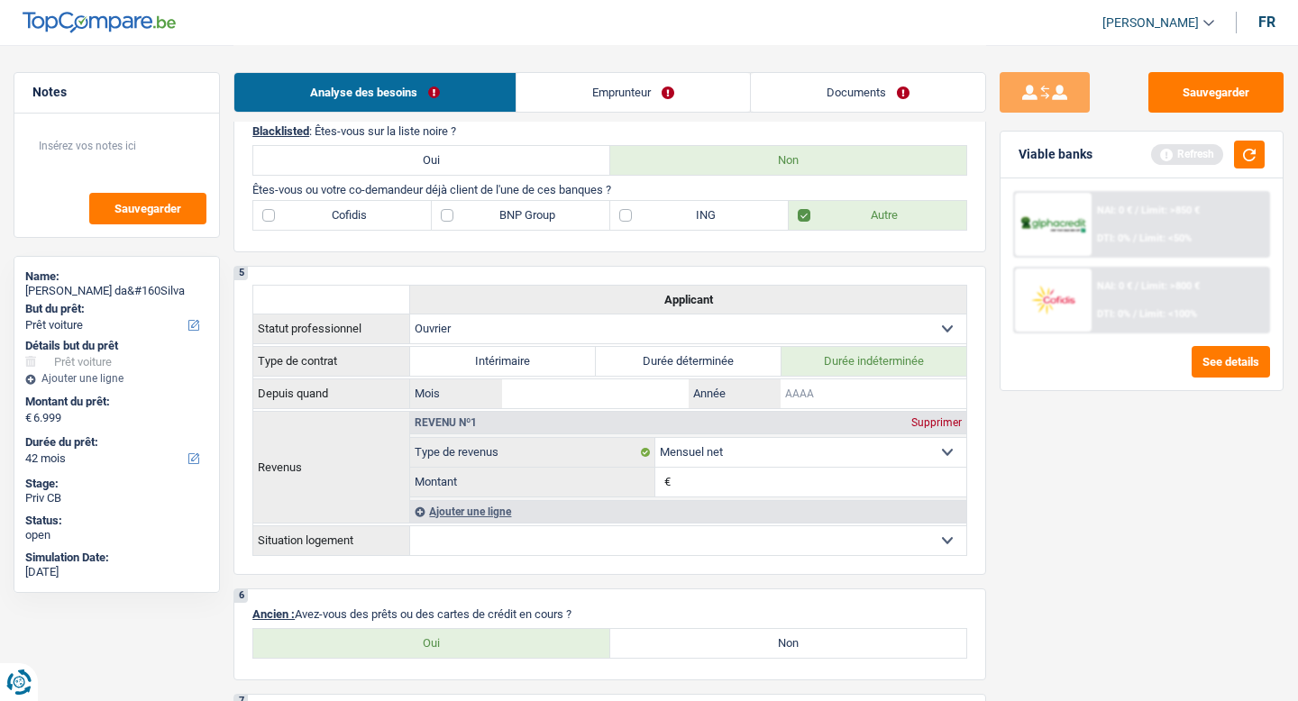
scroll to position [1046, 0]
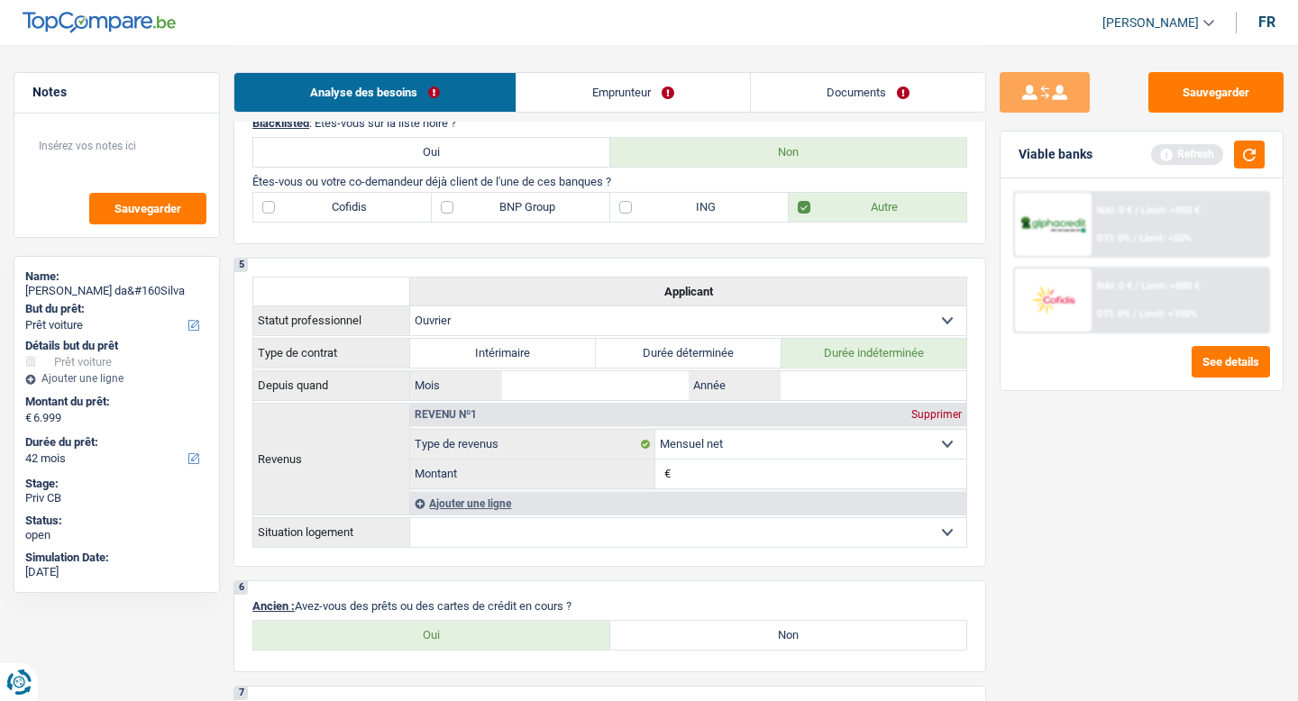
click at [770, 318] on select "Ouvrier Employé privé Employé public Invalide Indépendant Pensionné Chômeur Mut…" at bounding box center [688, 321] width 556 height 29
select select "independent"
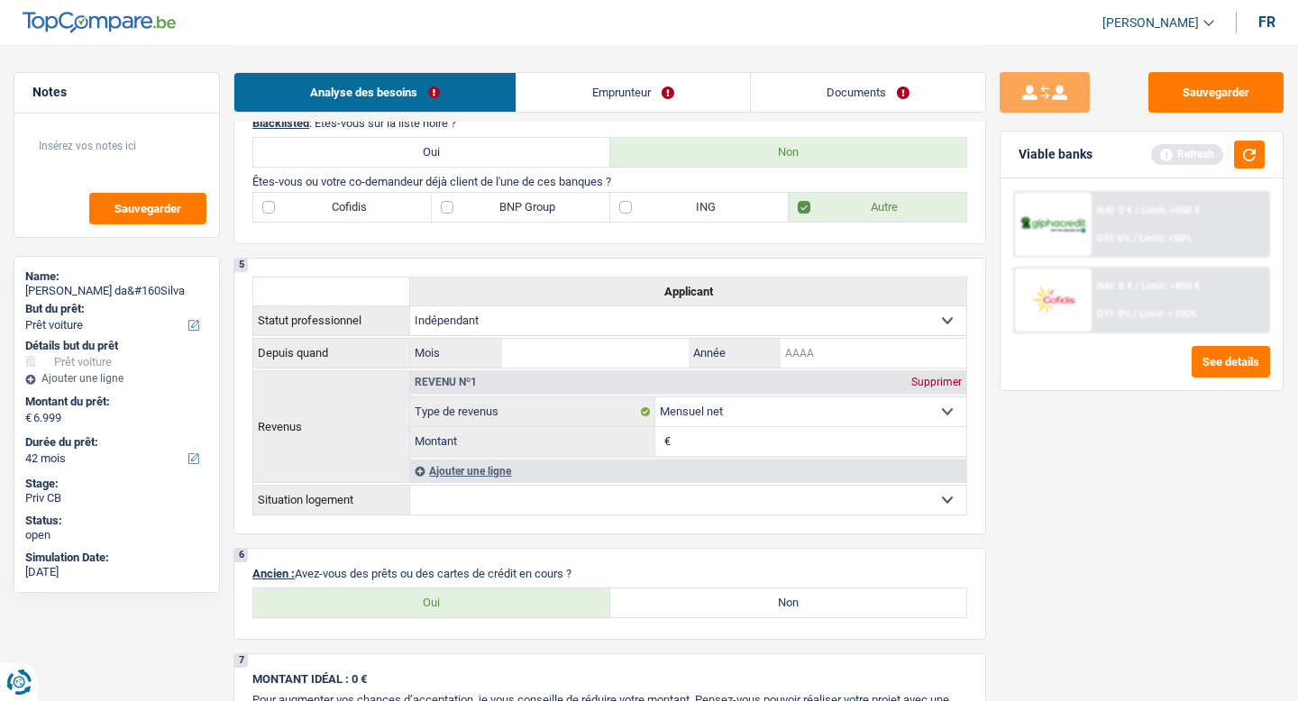
click at [793, 362] on input "Année" at bounding box center [874, 353] width 187 height 29
click at [617, 362] on input "Mois" at bounding box center [595, 353] width 187 height 29
type input "12"
type input "2024"
click at [841, 434] on input "Montant" at bounding box center [820, 441] width 291 height 29
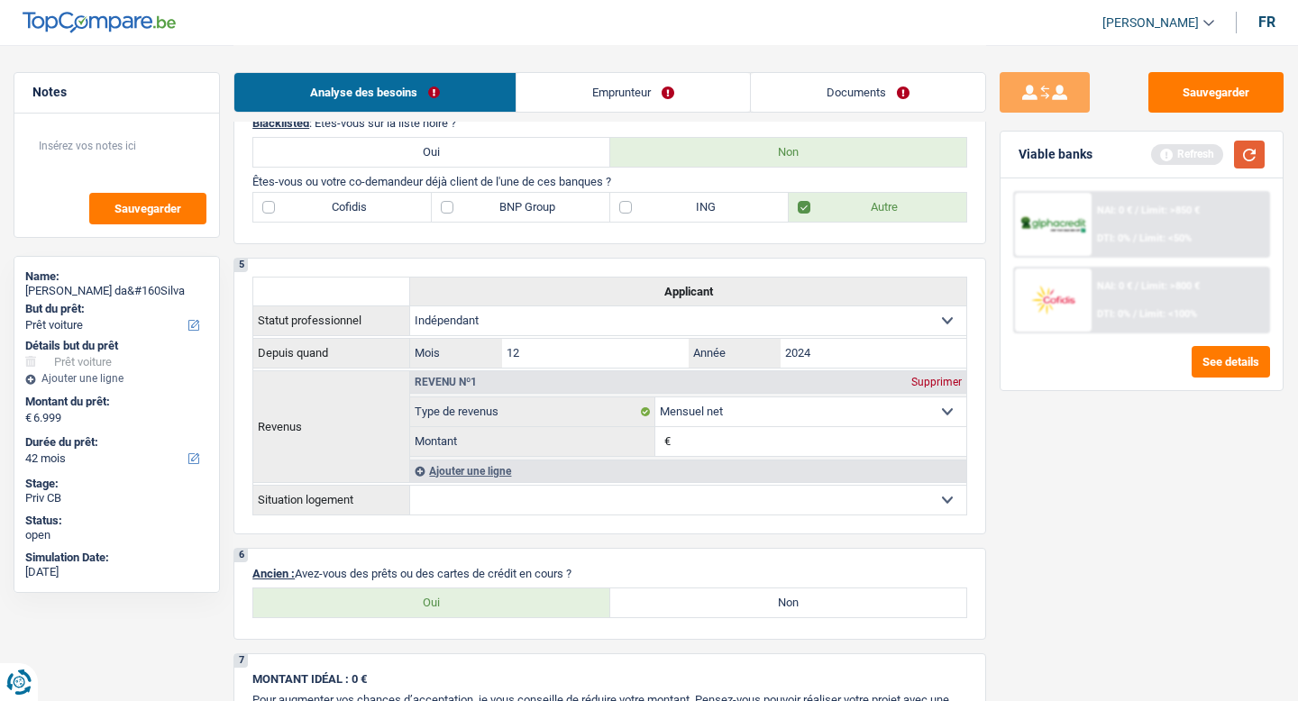
click at [1253, 166] on button "button" at bounding box center [1249, 155] width 31 height 28
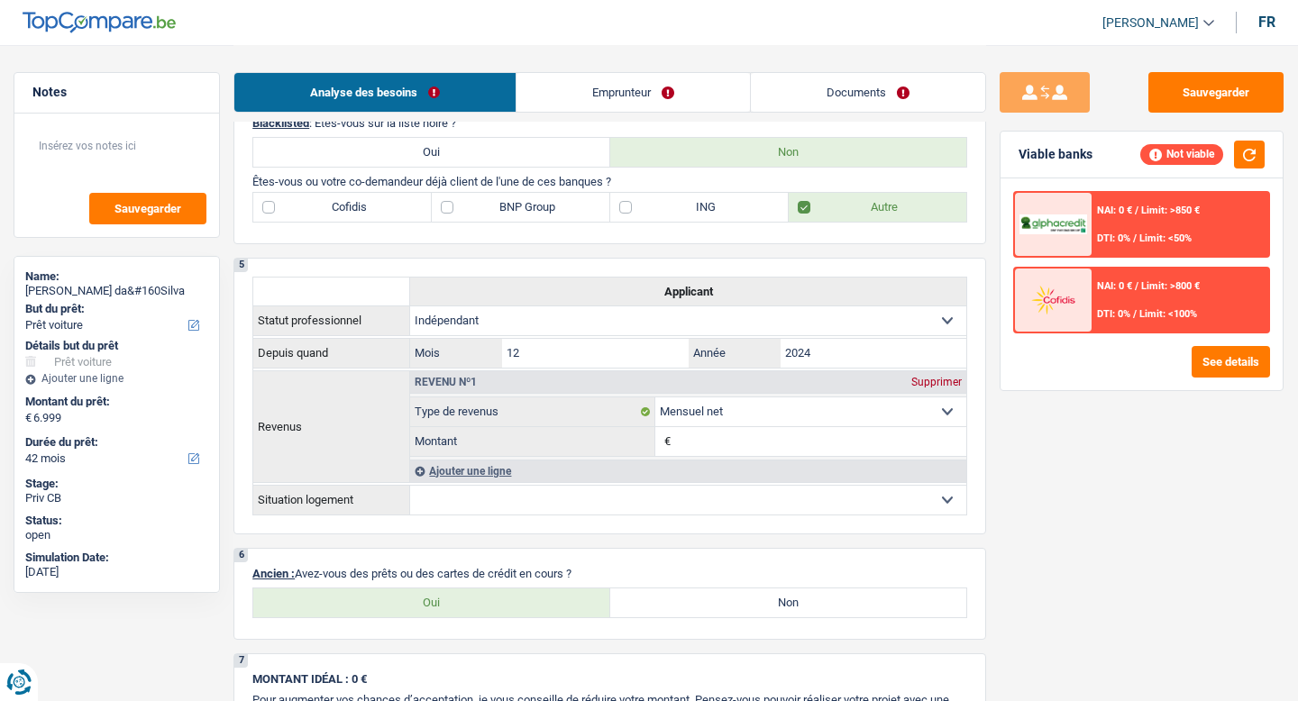
click at [865, 438] on input "Montant" at bounding box center [820, 441] width 291 height 29
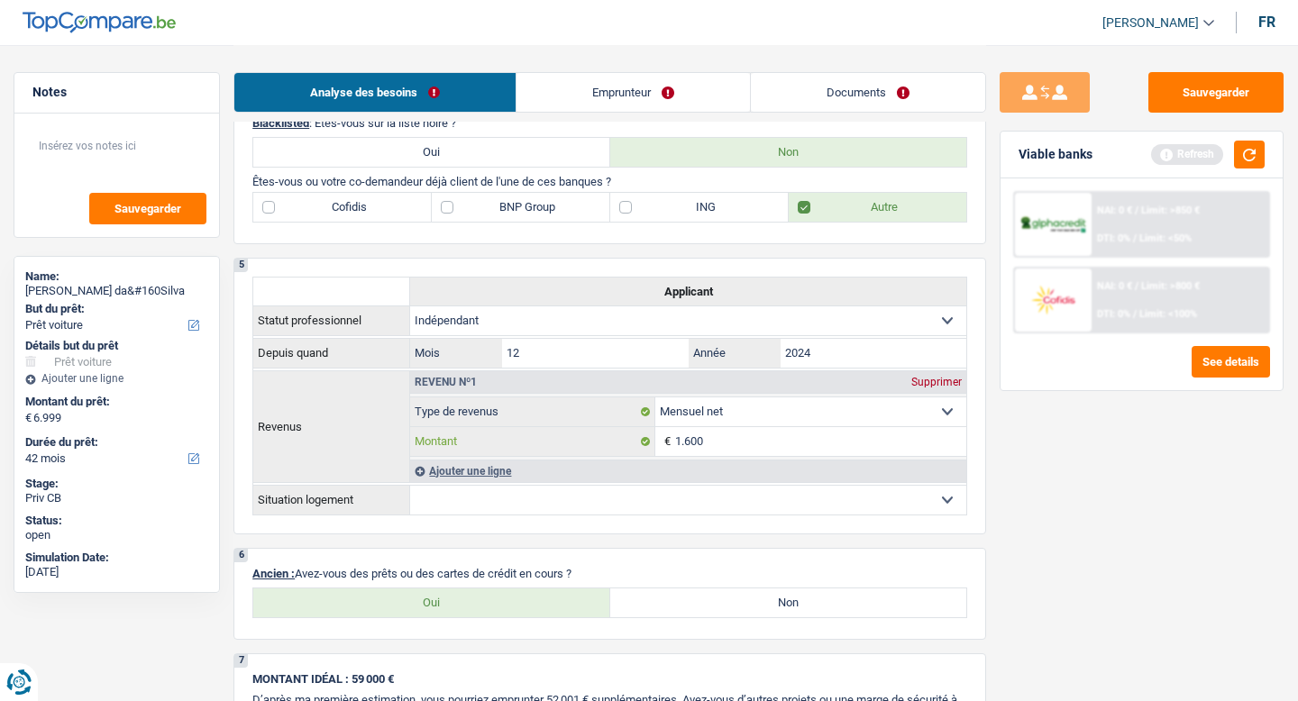
type input "1.600"
click at [794, 512] on select "Locataire Propriétaire avec prêt hypothécaire Propriétaire sans prêt hypothécai…" at bounding box center [688, 500] width 556 height 29
select select "rents"
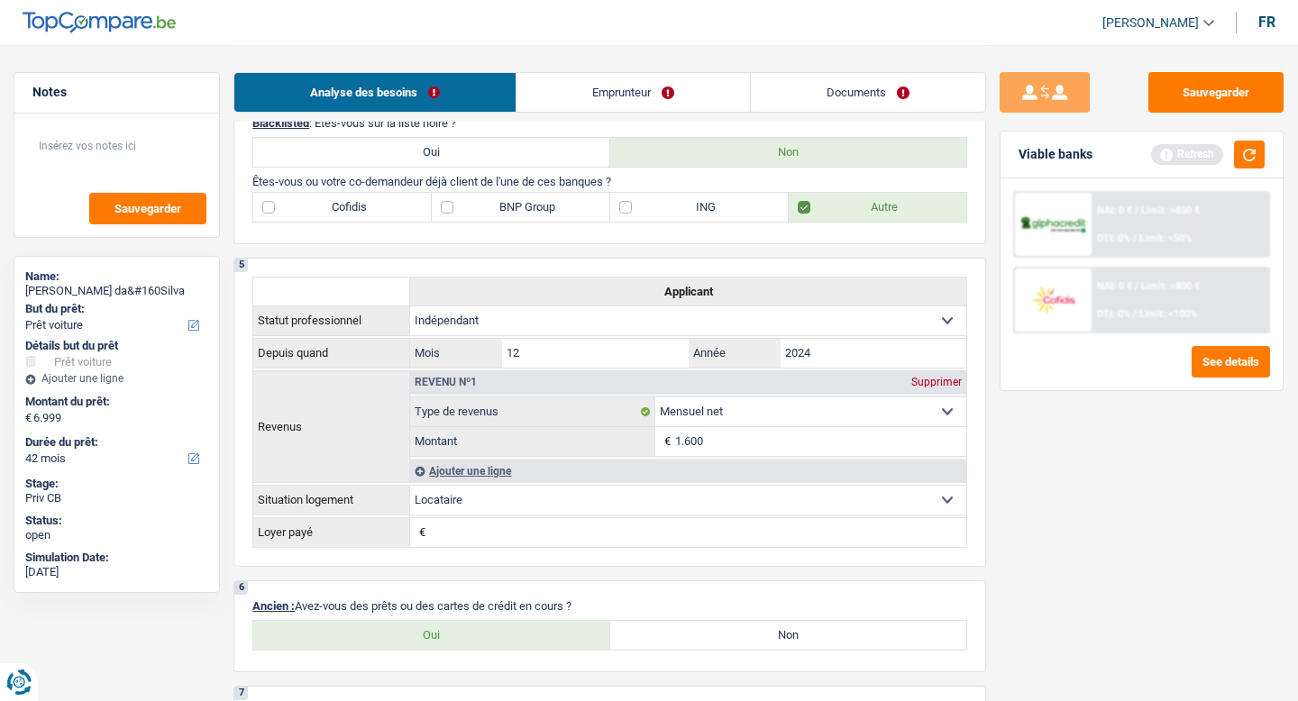
click at [706, 533] on input "Loyer payé" at bounding box center [698, 532] width 536 height 29
type input "900"
click at [1244, 157] on button "button" at bounding box center [1249, 155] width 31 height 28
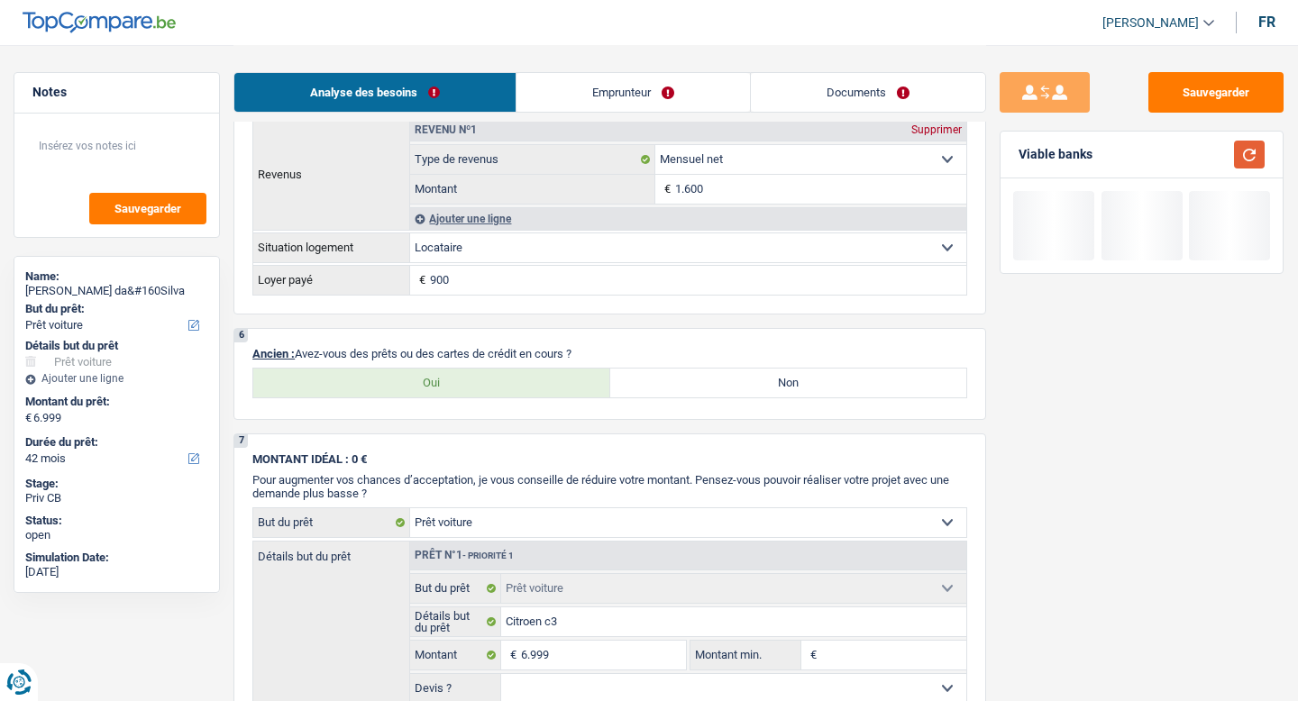
scroll to position [1307, 0]
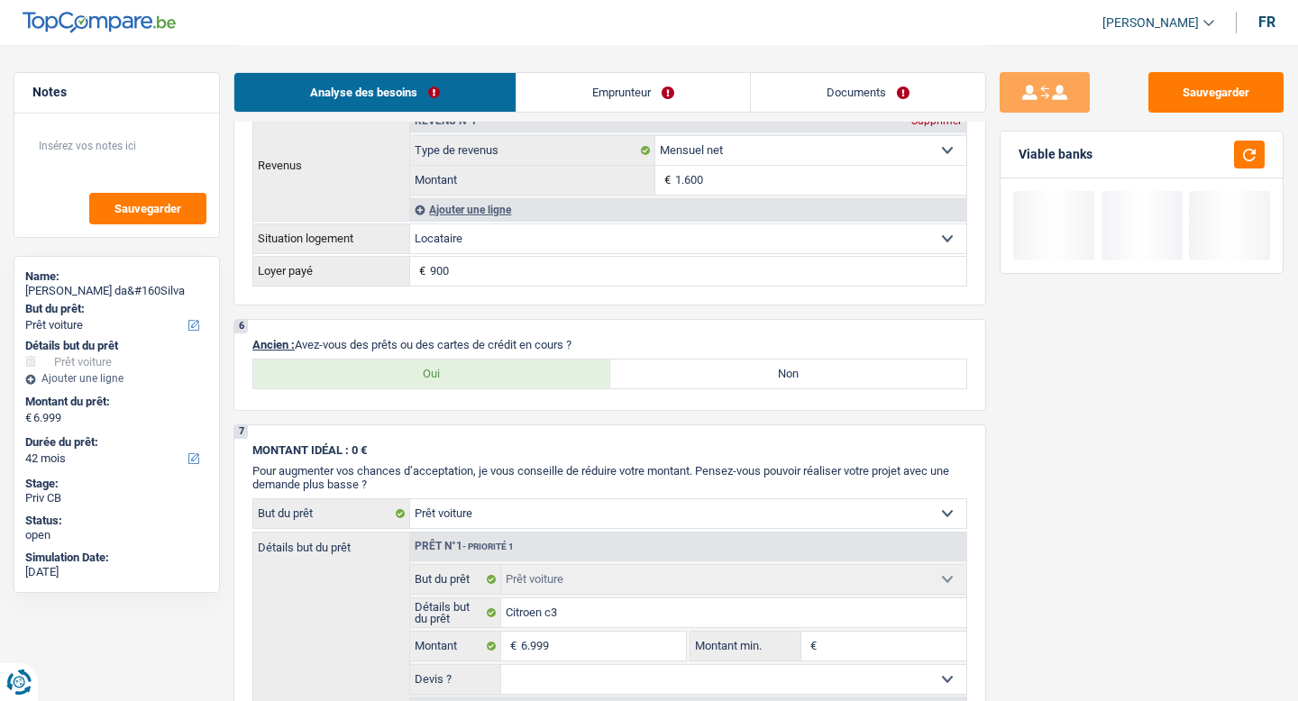
click at [754, 386] on label "Non" at bounding box center [788, 374] width 357 height 29
click at [754, 386] on input "Non" at bounding box center [788, 374] width 357 height 29
radio input "true"
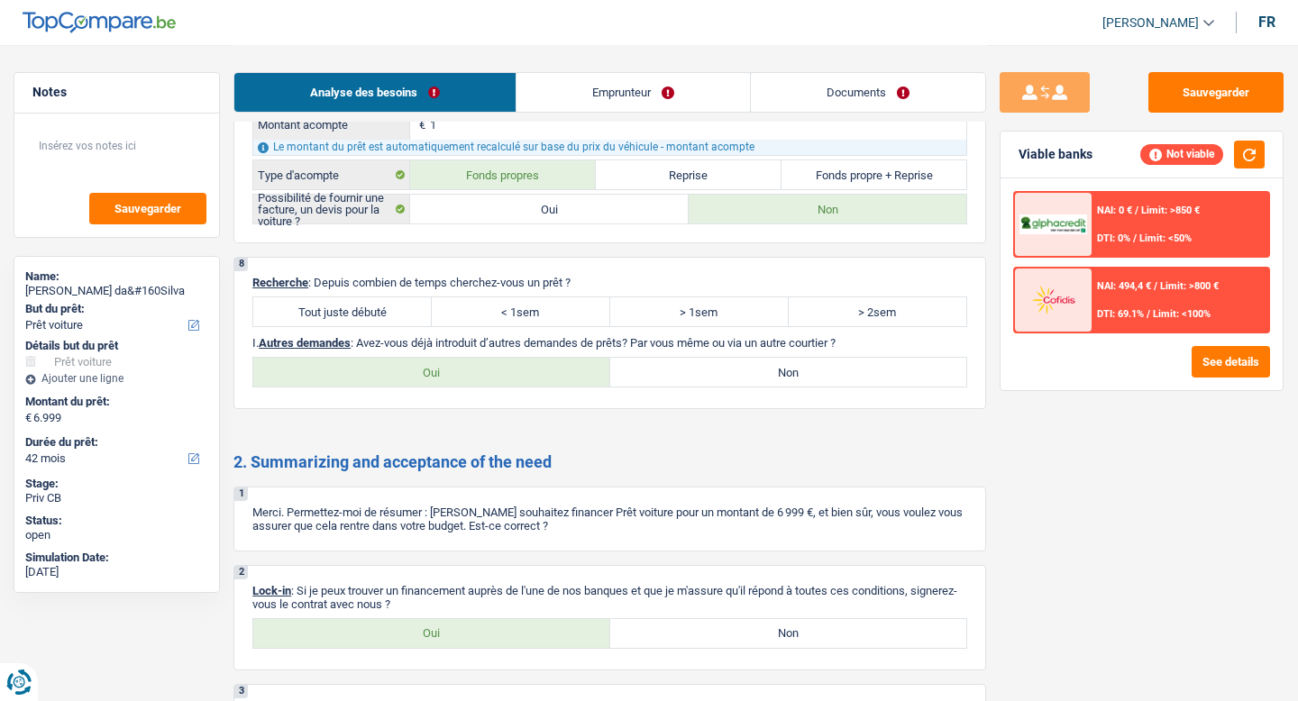
scroll to position [2214, 0]
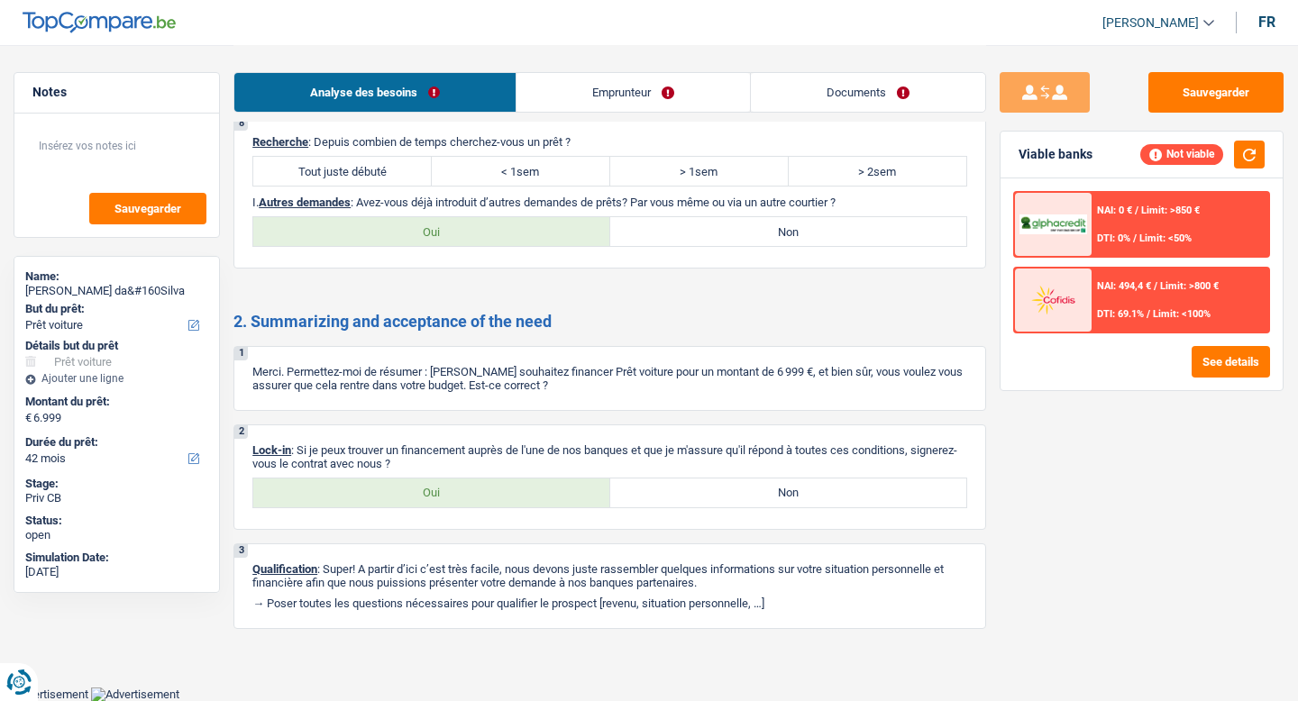
click at [400, 176] on label "Tout juste débuté" at bounding box center [342, 171] width 179 height 29
click at [400, 176] on input "Tout juste débuté" at bounding box center [342, 171] width 179 height 29
radio input "true"
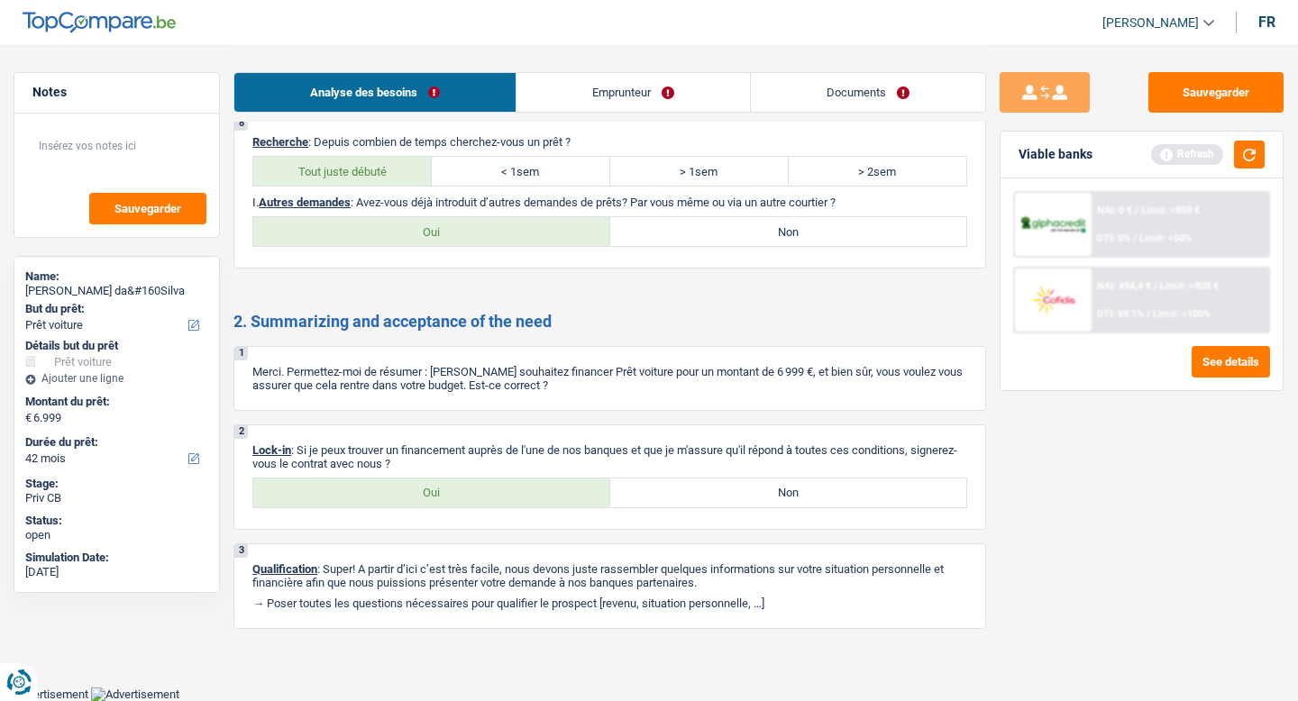
click at [710, 243] on label "Non" at bounding box center [788, 231] width 357 height 29
click at [710, 243] on input "Non" at bounding box center [788, 231] width 357 height 29
radio input "true"
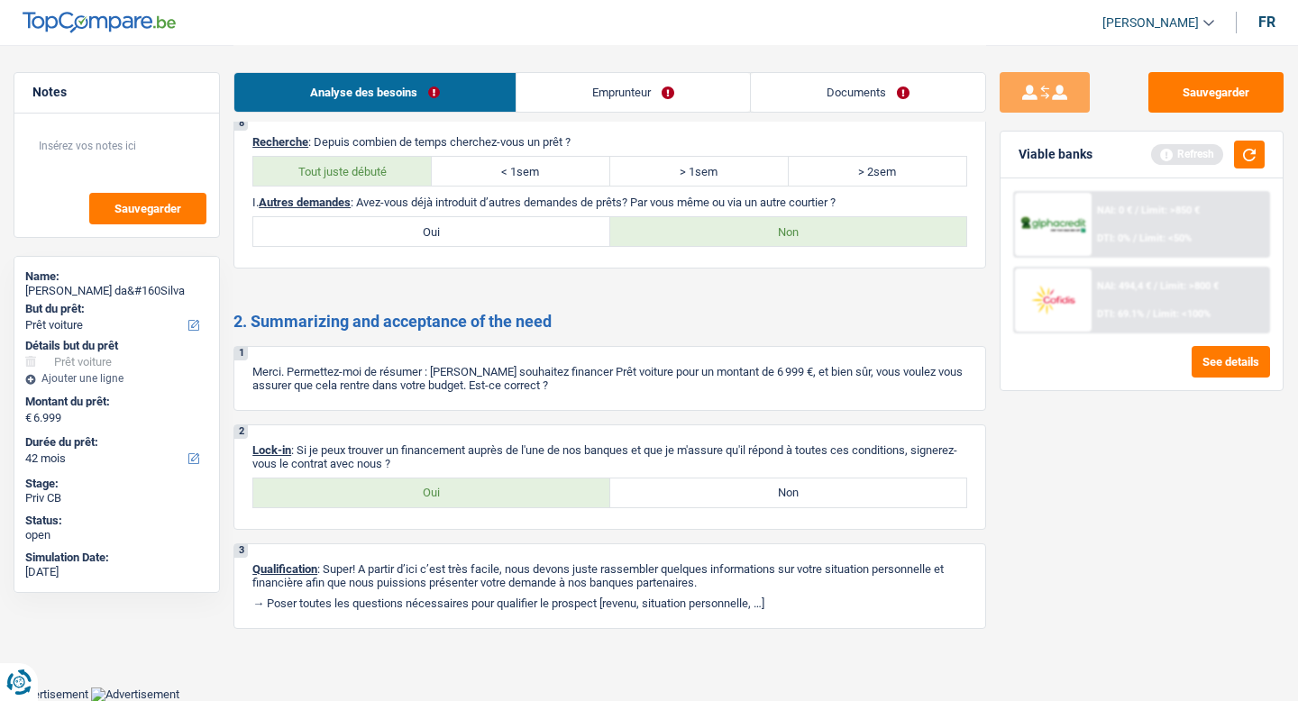
click at [664, 499] on label "Non" at bounding box center [788, 493] width 357 height 29
click at [664, 499] on input "Non" at bounding box center [788, 493] width 357 height 29
radio input "true"
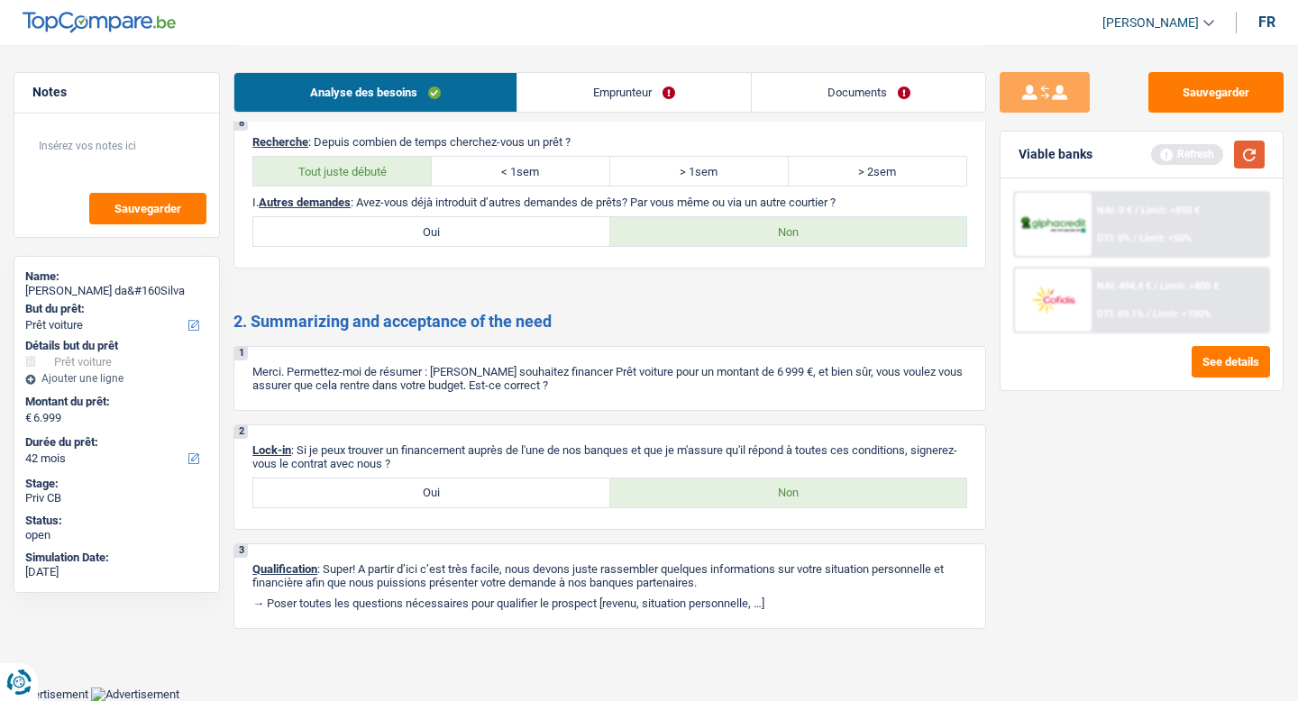
click at [1243, 160] on button "button" at bounding box center [1249, 155] width 31 height 28
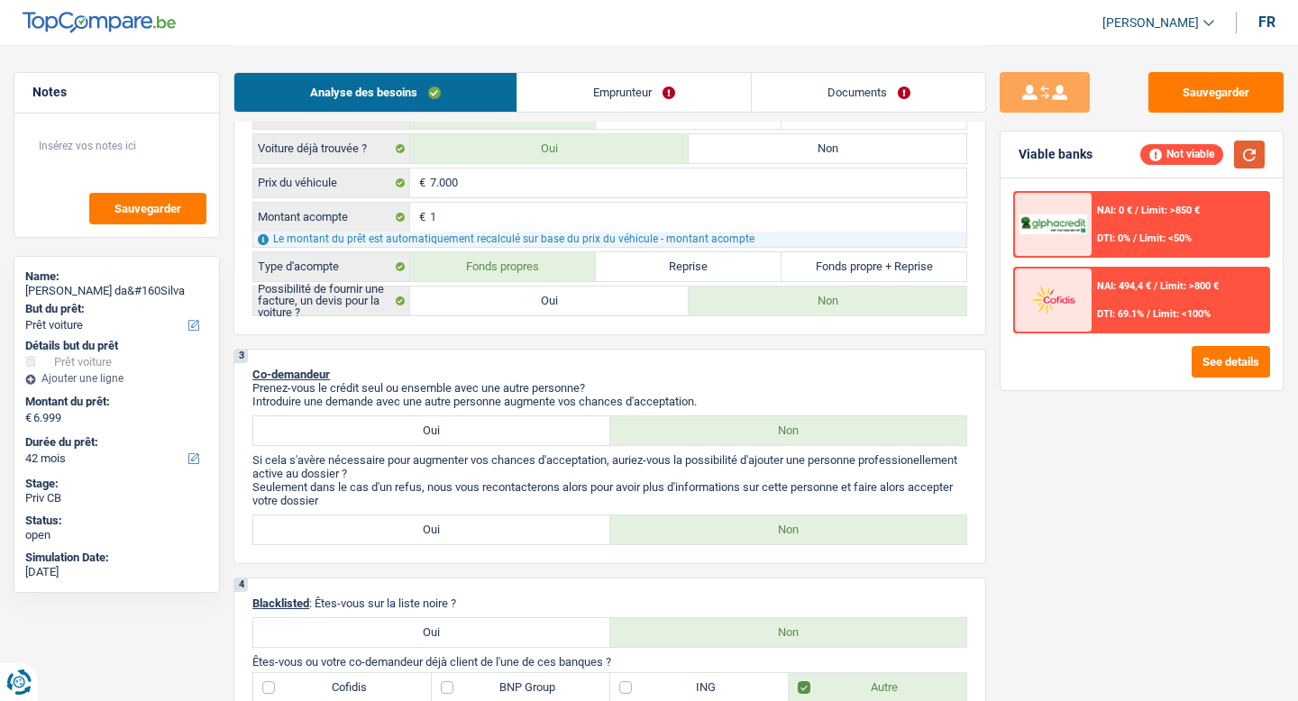
scroll to position [546, 0]
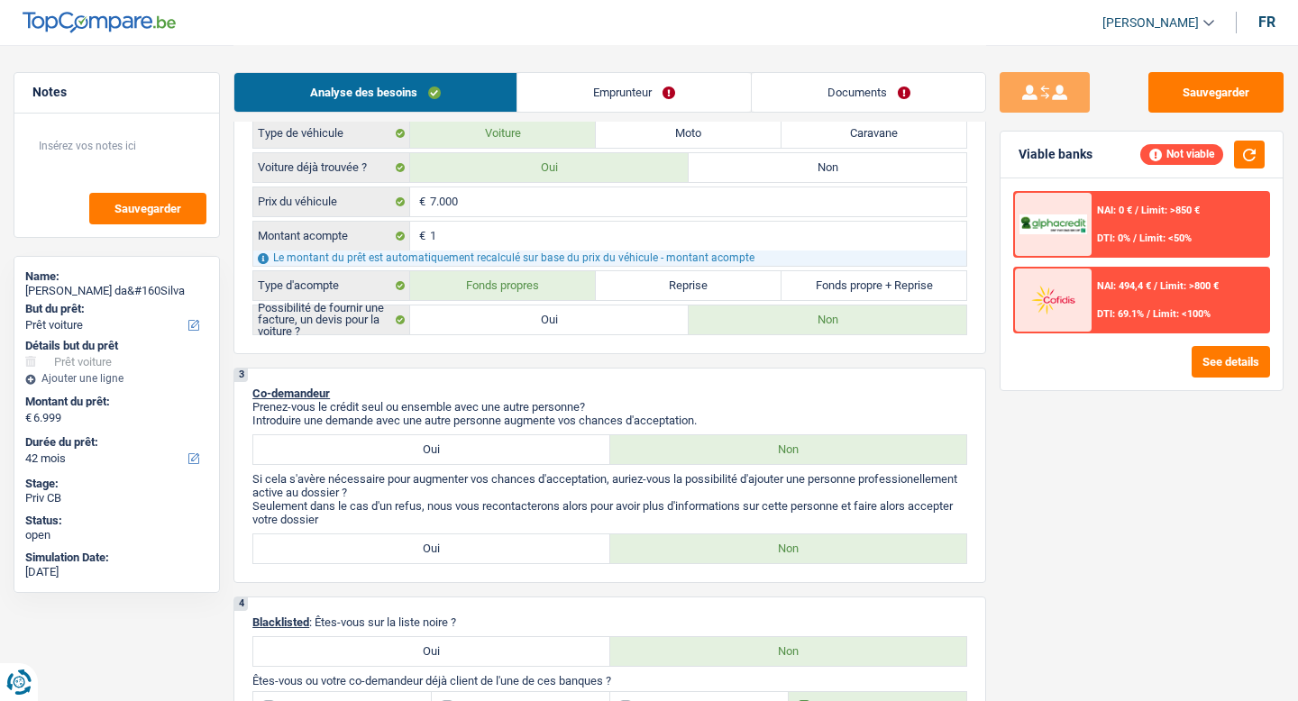
click at [678, 96] on link "Emprunteur" at bounding box center [635, 92] width 234 height 39
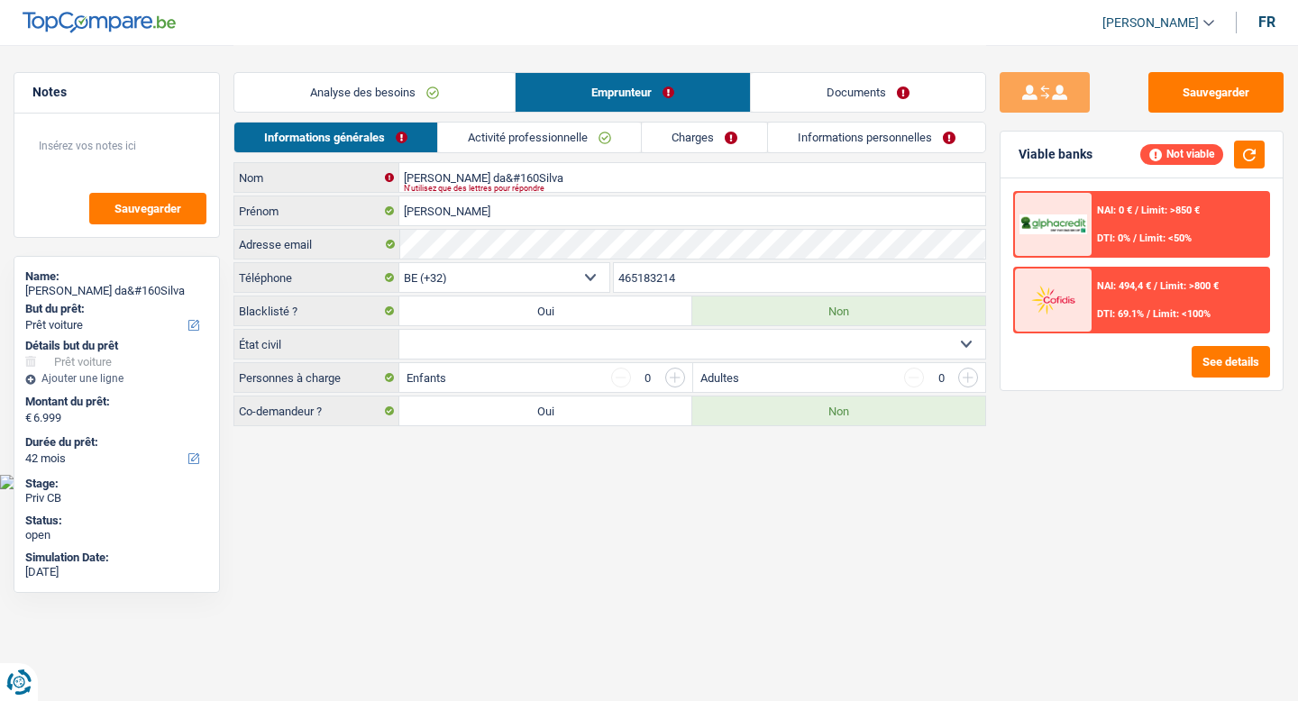
scroll to position [0, 0]
click at [505, 143] on link "Activité professionnelle" at bounding box center [539, 138] width 203 height 30
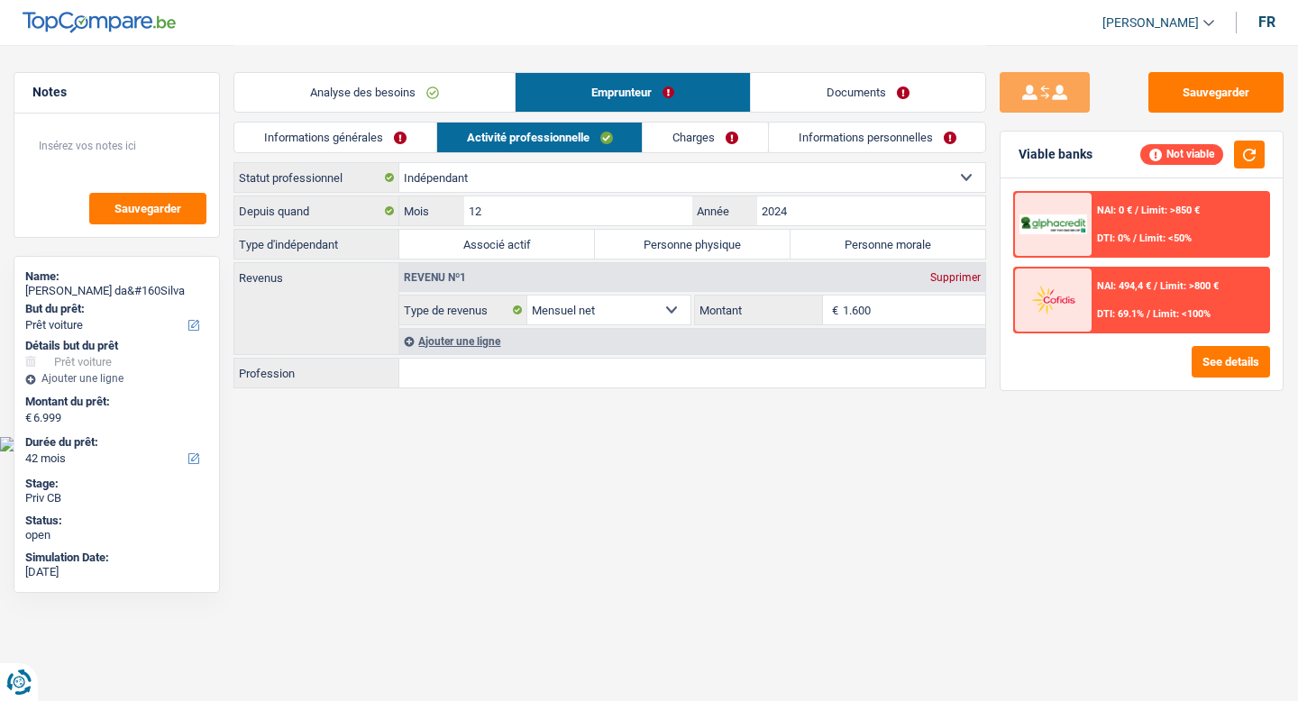
click at [519, 380] on input "Profession" at bounding box center [692, 373] width 586 height 29
click at [377, 141] on link "Informations générales" at bounding box center [335, 138] width 202 height 30
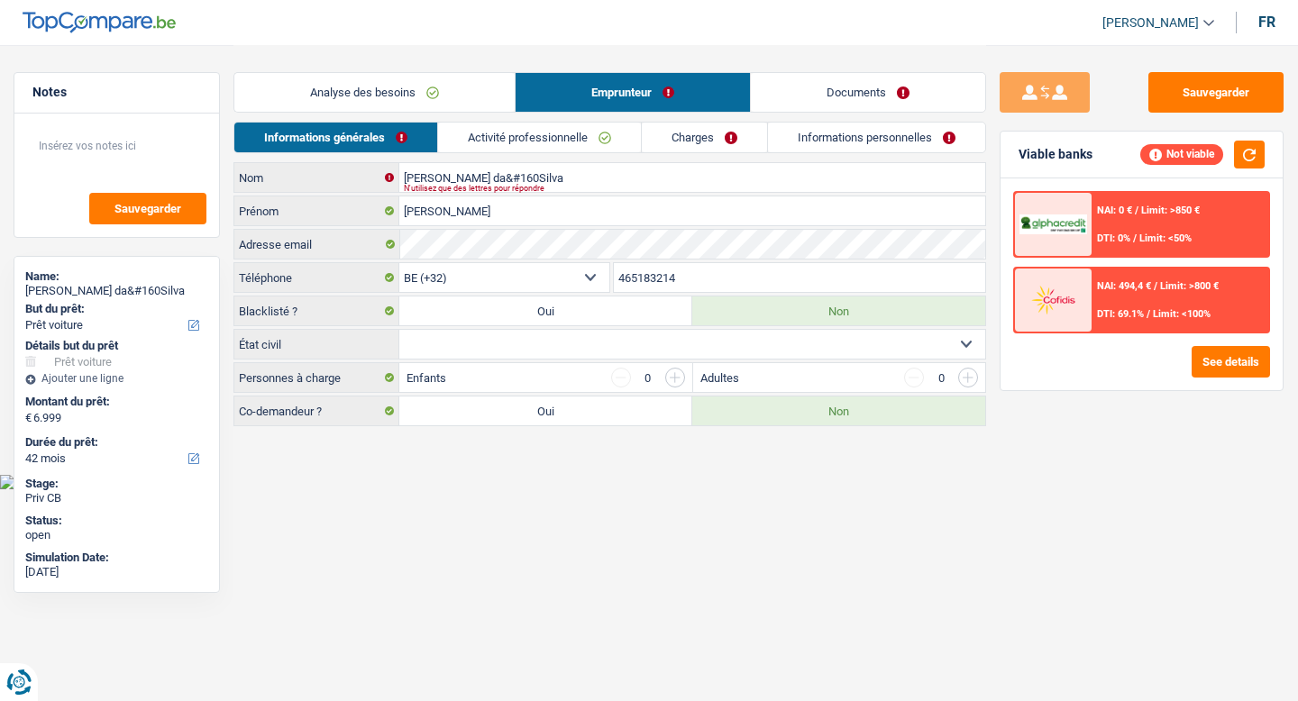
click at [445, 95] on link "Analyse des besoins" at bounding box center [374, 92] width 280 height 39
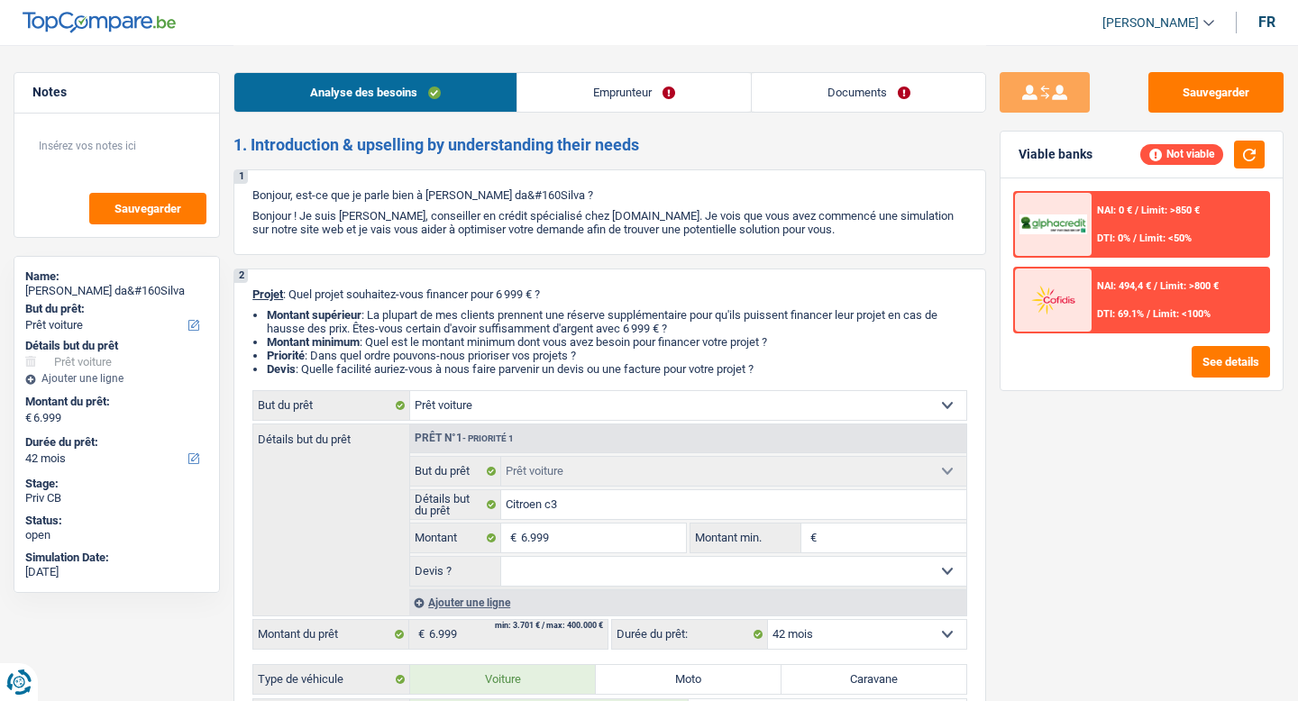
click at [664, 94] on link "Emprunteur" at bounding box center [635, 92] width 234 height 39
